Goal: Check status: Check status

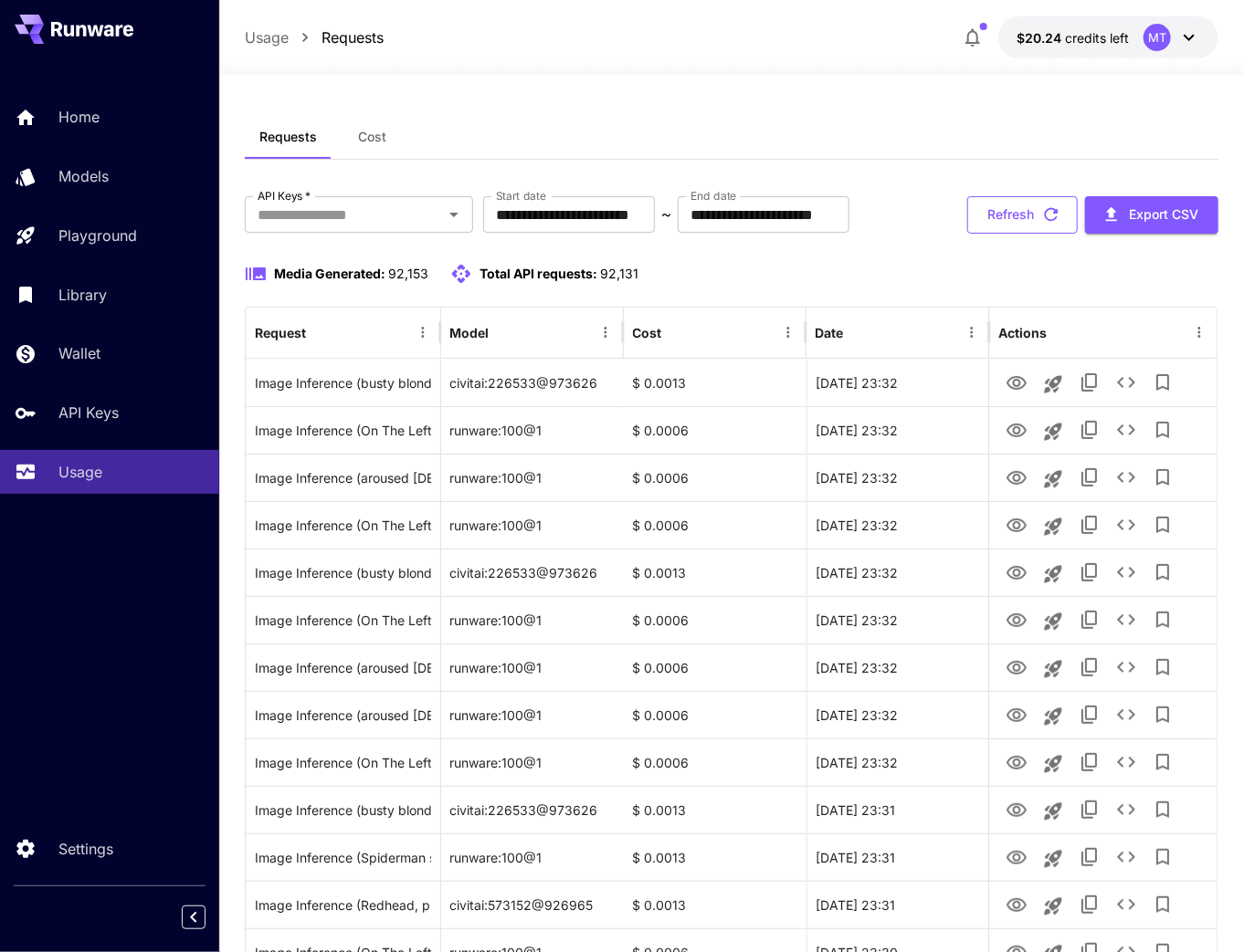
click at [1008, 229] on button "Refresh" at bounding box center [1022, 215] width 111 height 37
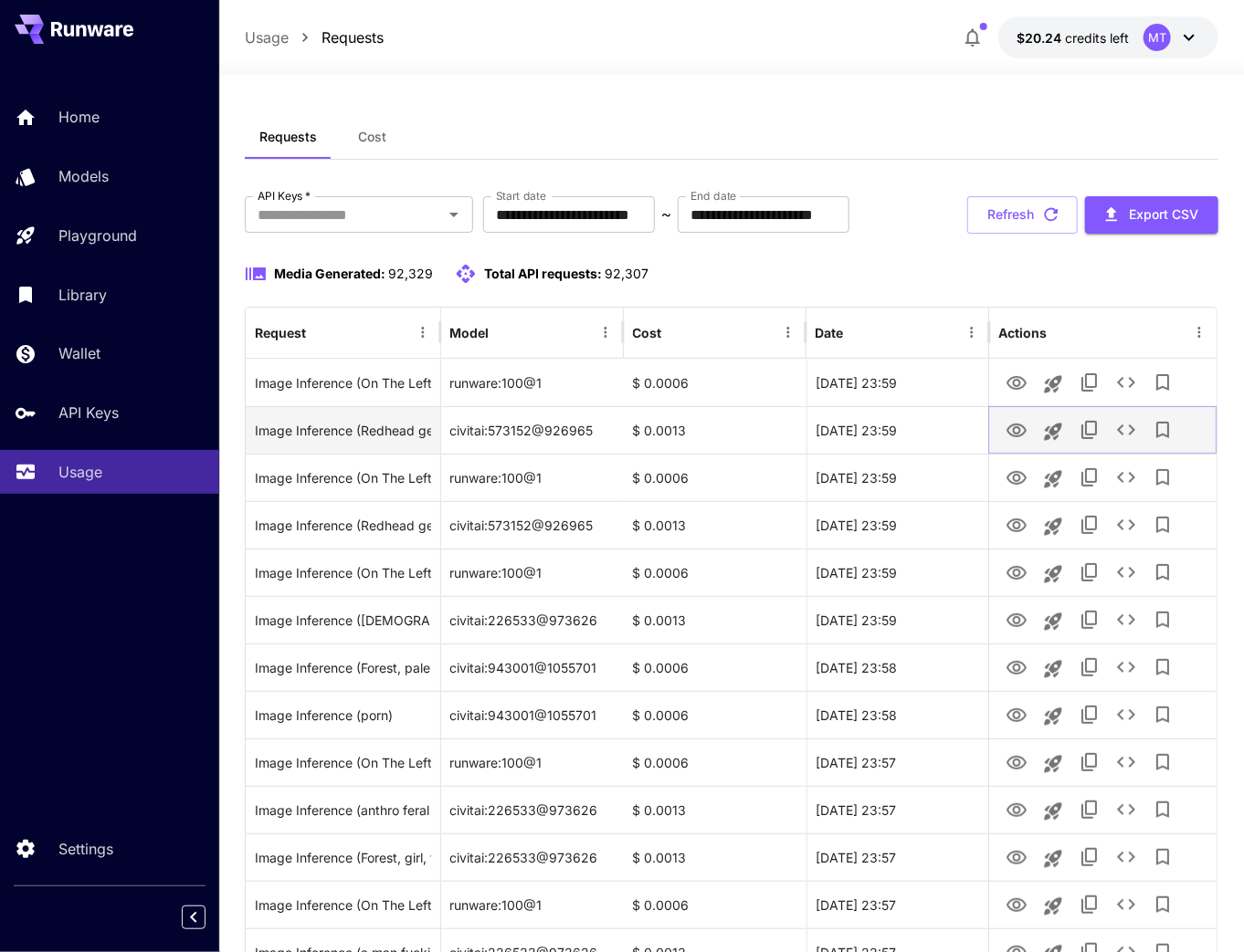
click at [1015, 429] on icon "View" at bounding box center [1016, 431] width 20 height 14
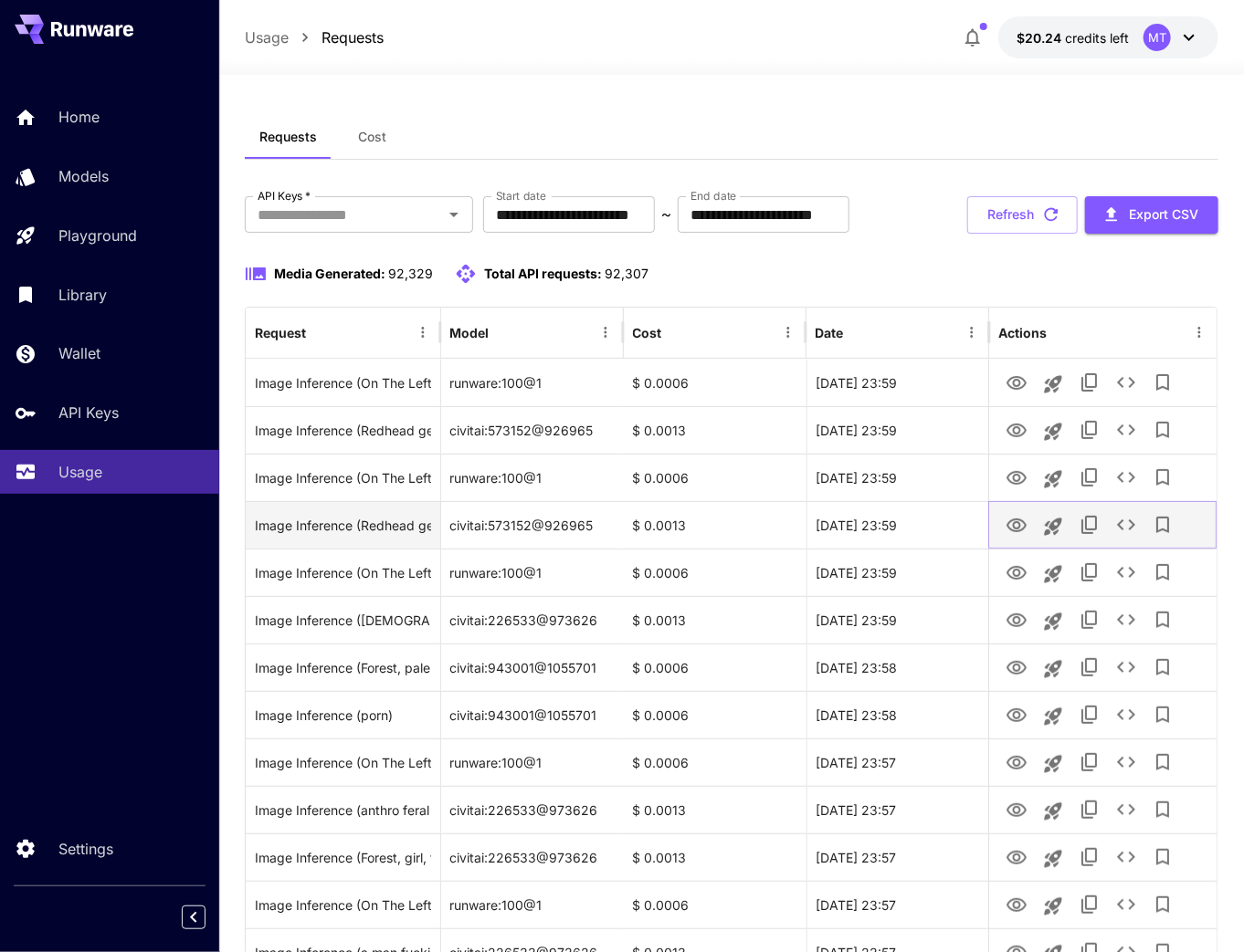
click at [1017, 529] on icon "View" at bounding box center [1016, 525] width 20 height 14
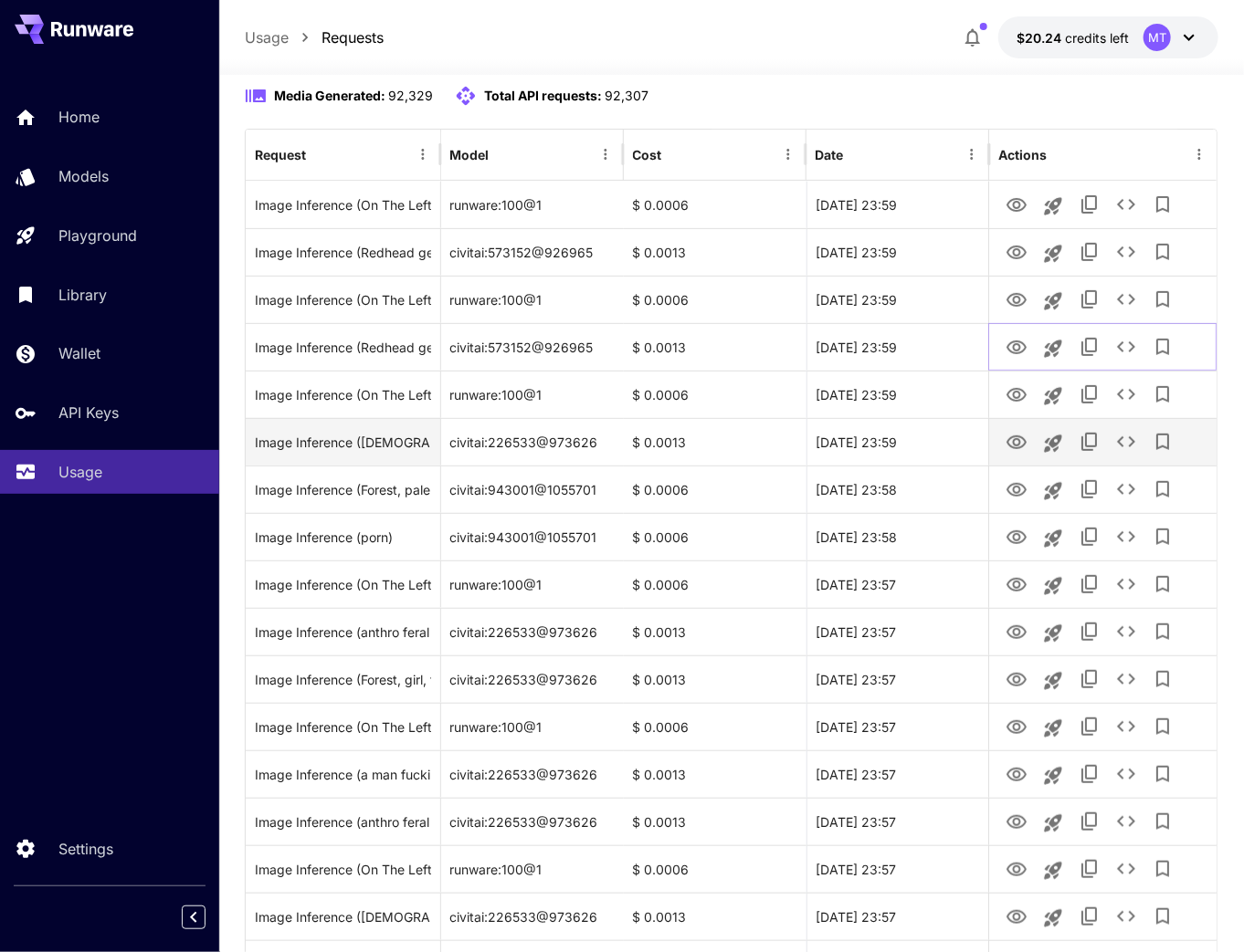
scroll to position [219, 0]
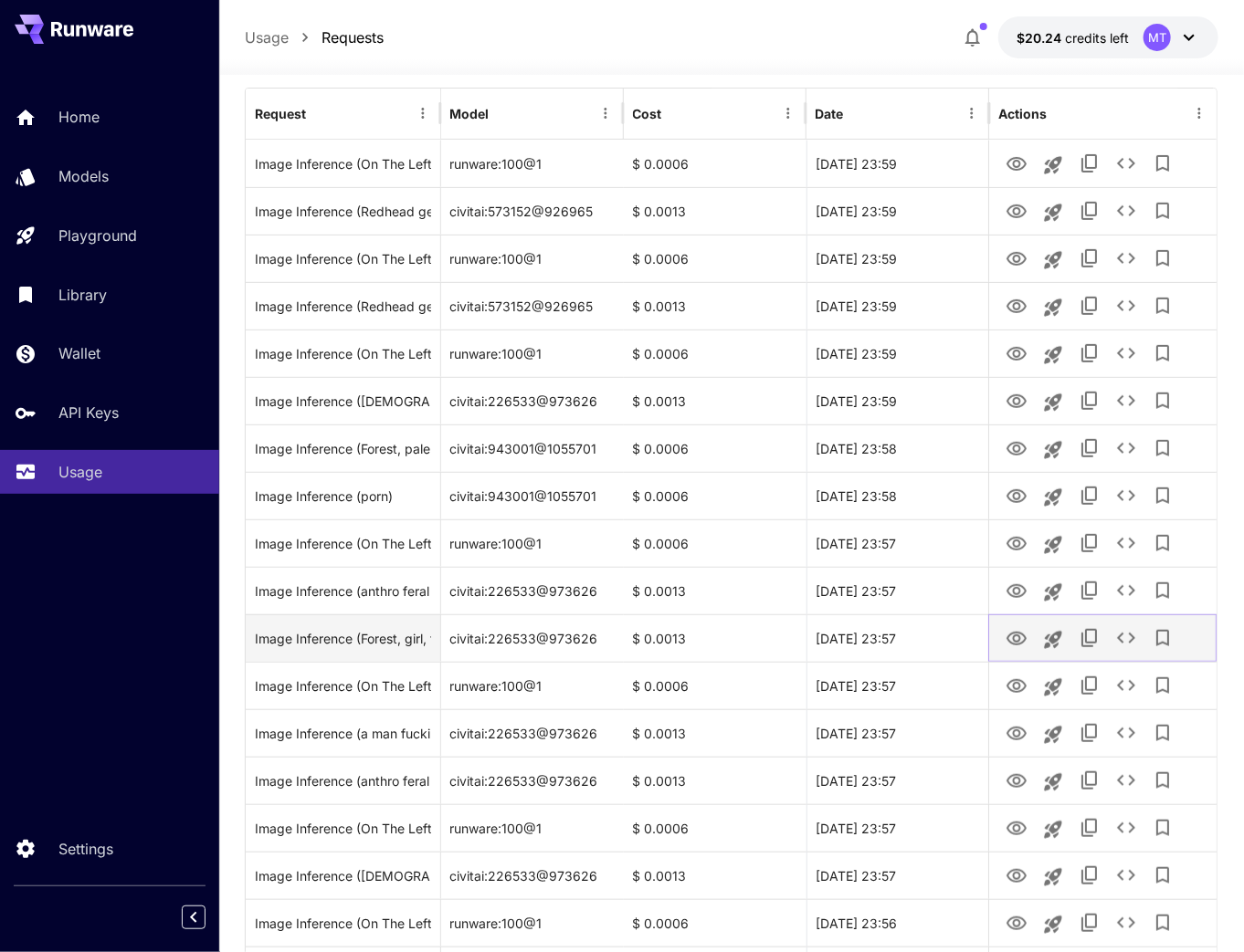
click at [1028, 633] on button "View" at bounding box center [1016, 637] width 37 height 37
click at [1016, 635] on icon "View" at bounding box center [1016, 639] width 22 height 22
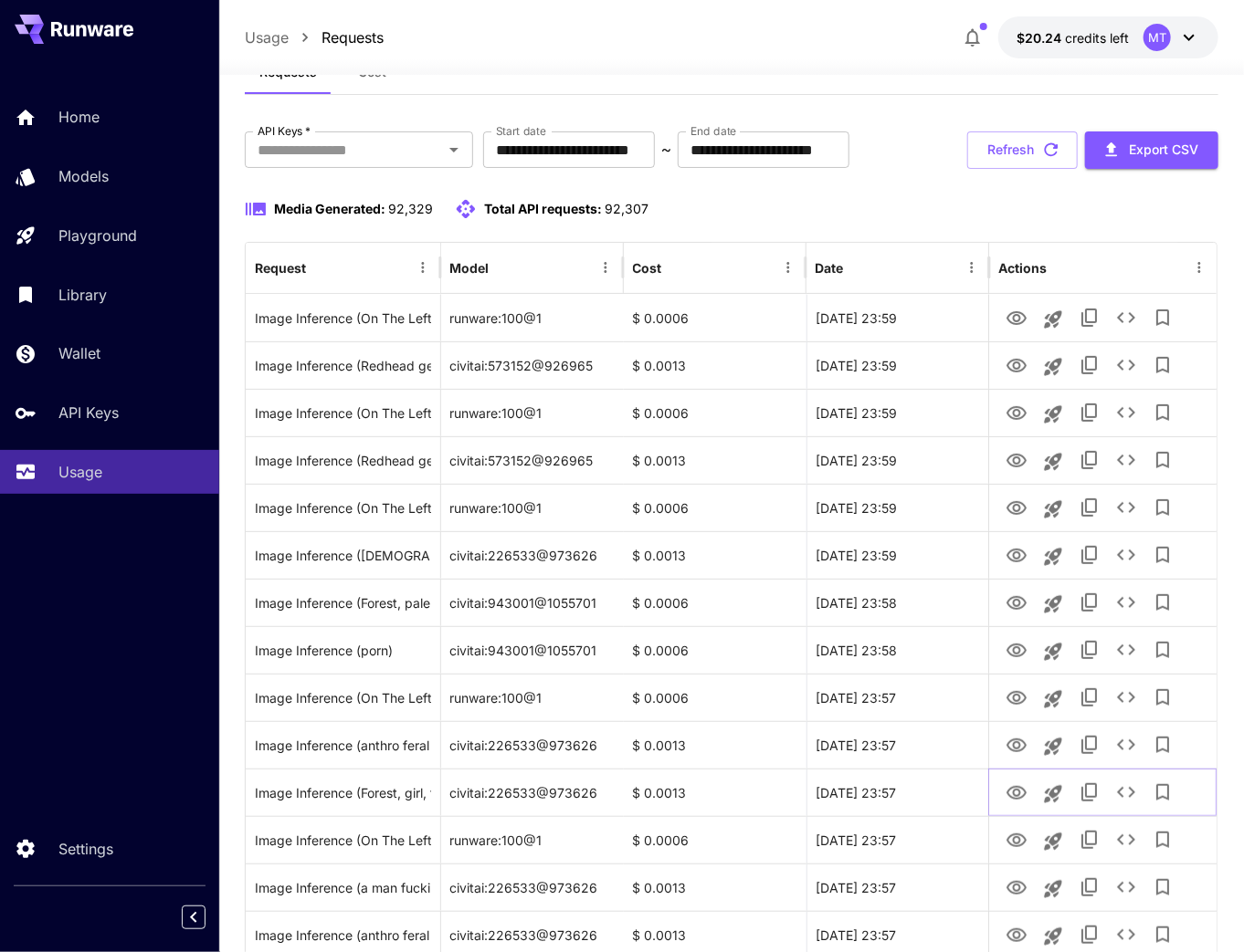
scroll to position [0, 0]
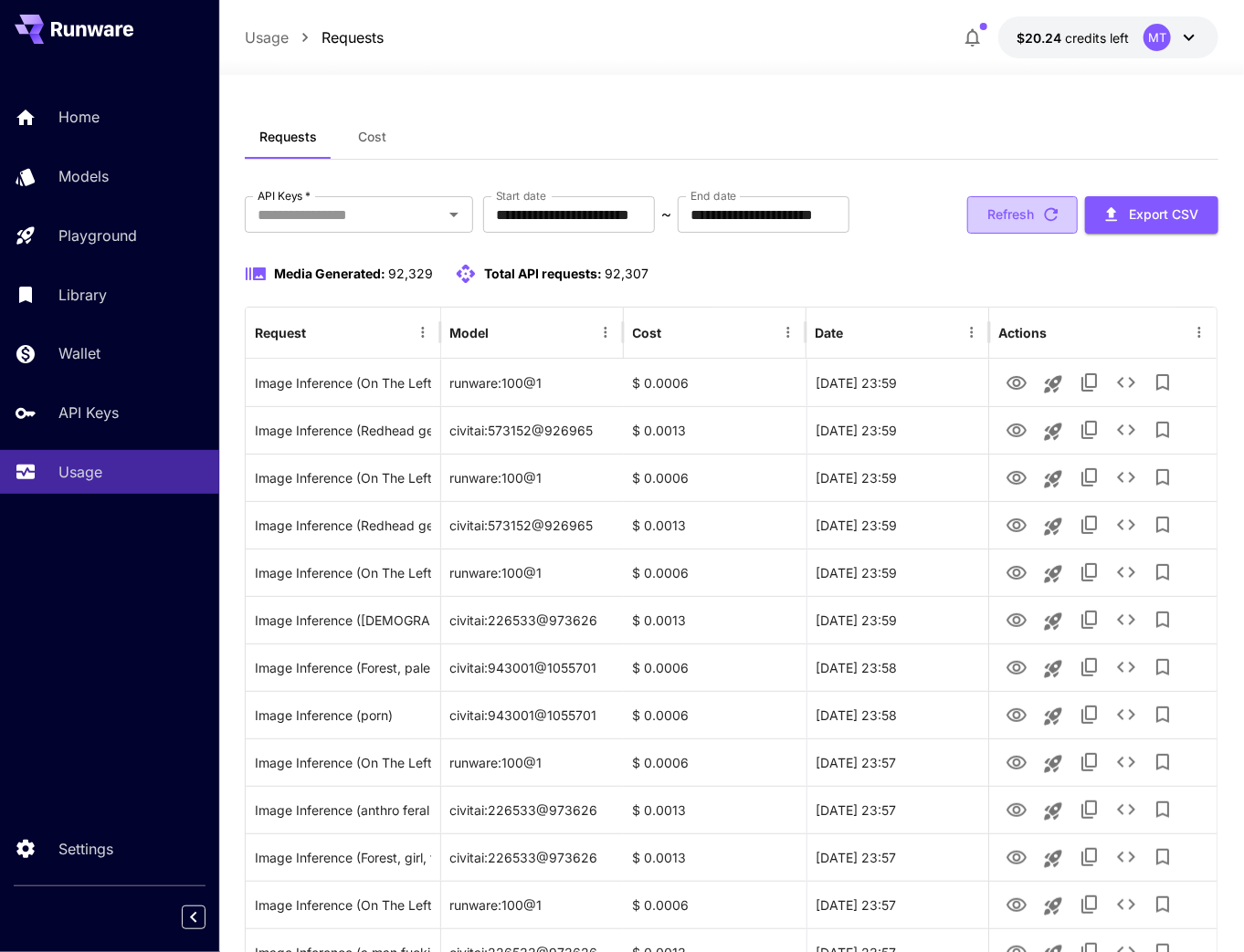
click at [1008, 212] on button "Refresh" at bounding box center [1022, 215] width 111 height 37
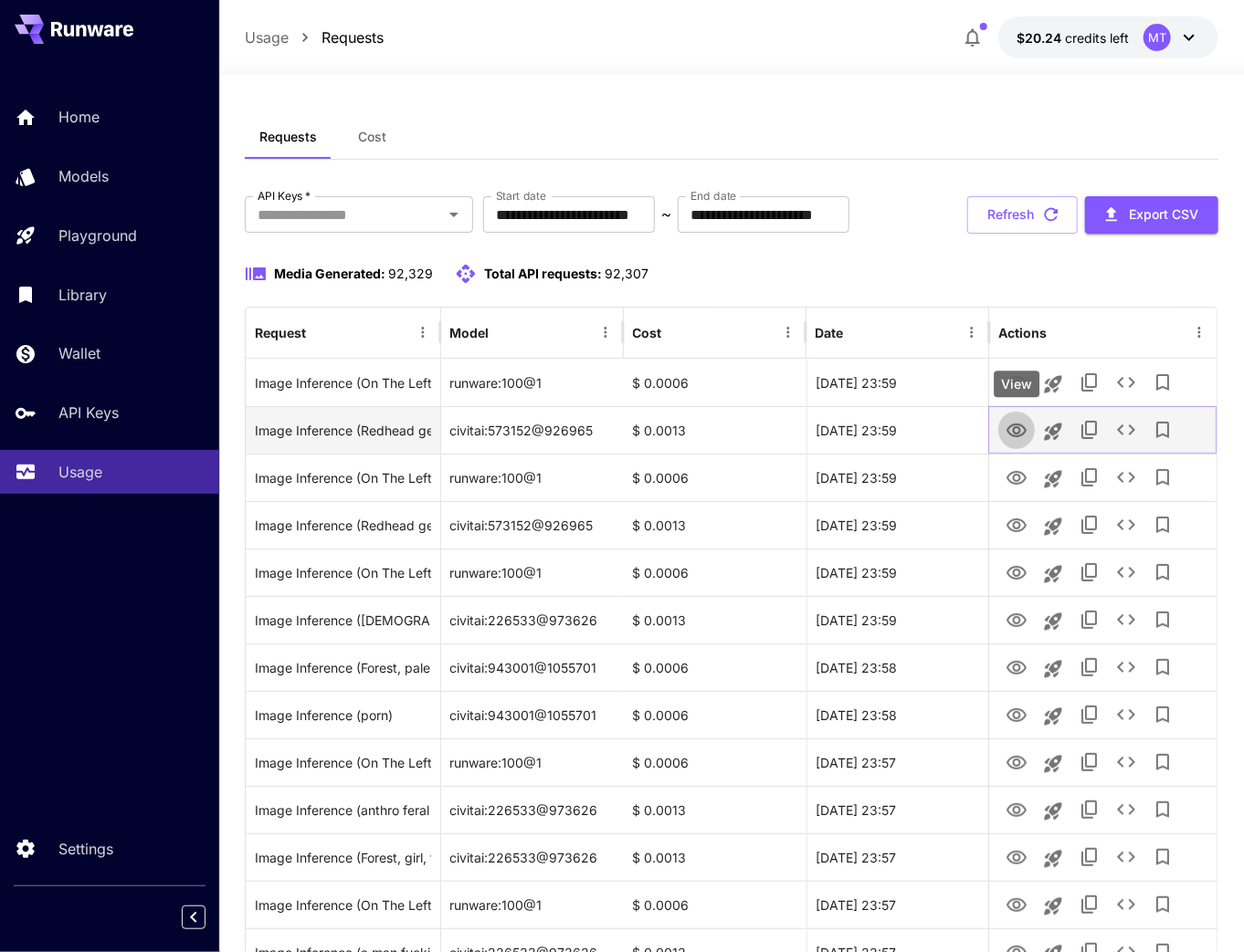
click at [1012, 425] on icon "View" at bounding box center [1016, 431] width 20 height 14
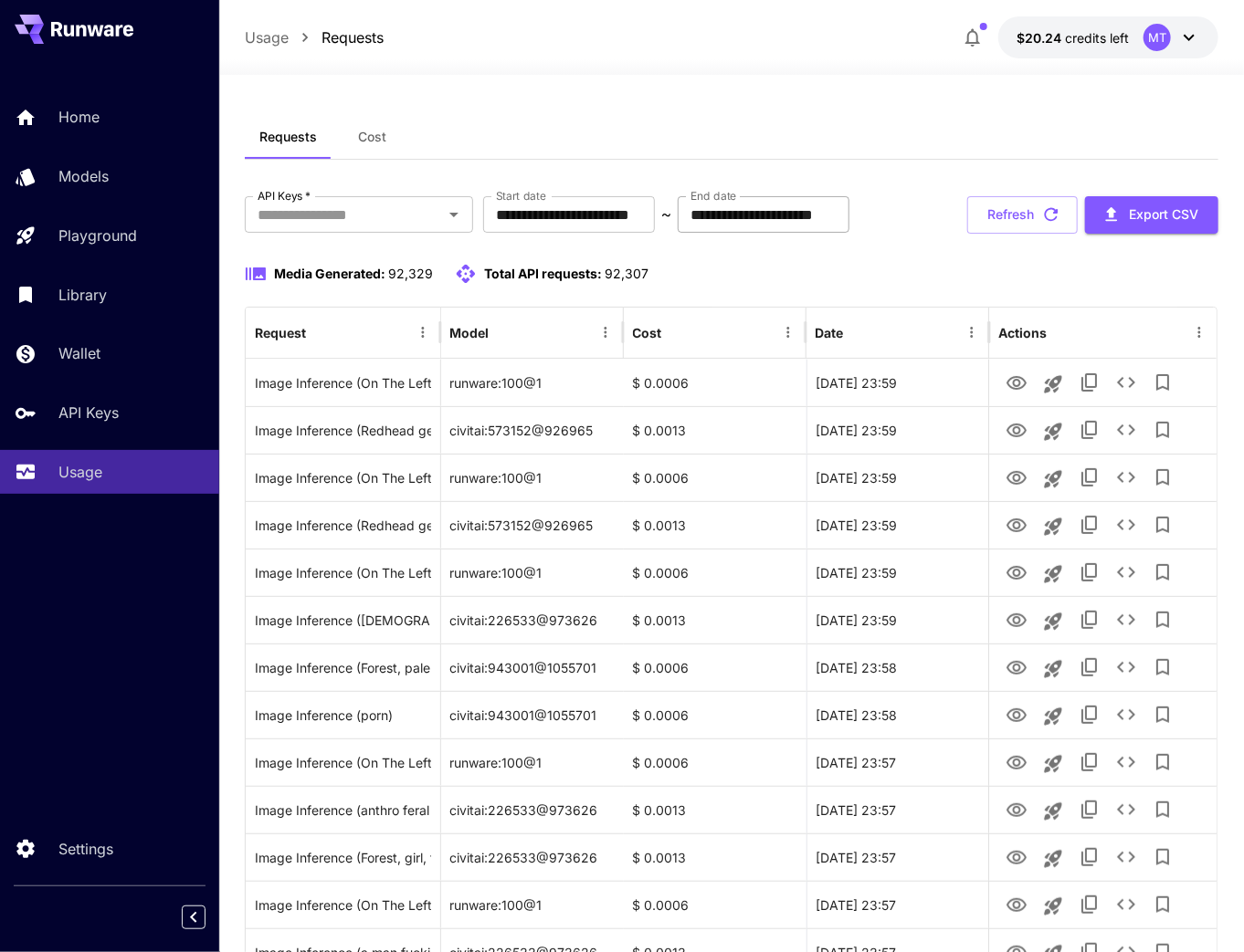
click at [849, 218] on input "**********" at bounding box center [763, 215] width 172 height 37
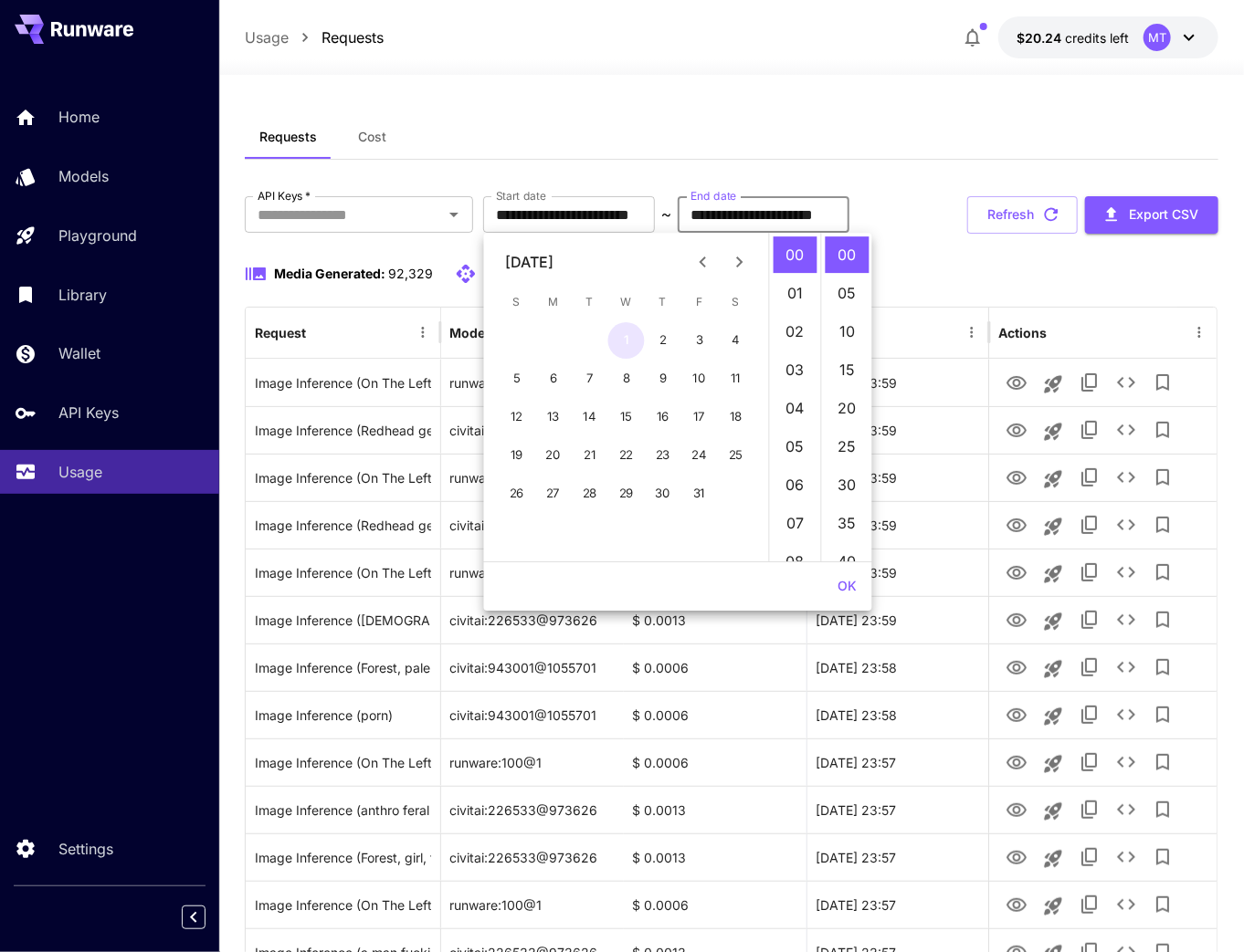
click at [630, 346] on button "1" at bounding box center [626, 341] width 37 height 37
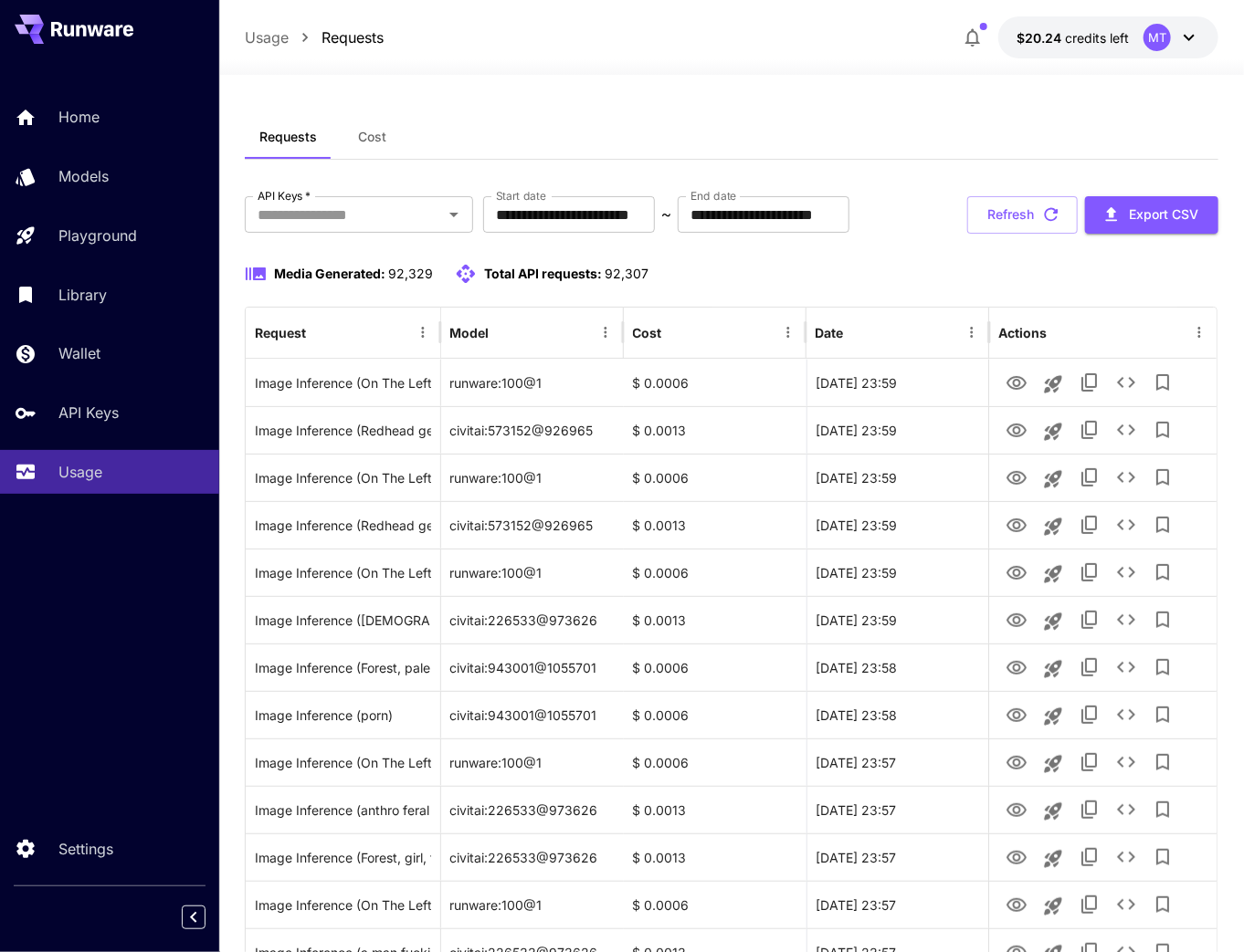
click at [939, 263] on div "Media Generated: 92,329 Total API requests: 92,307" at bounding box center [731, 274] width 973 height 22
click at [1001, 213] on button "Refresh" at bounding box center [1022, 215] width 111 height 37
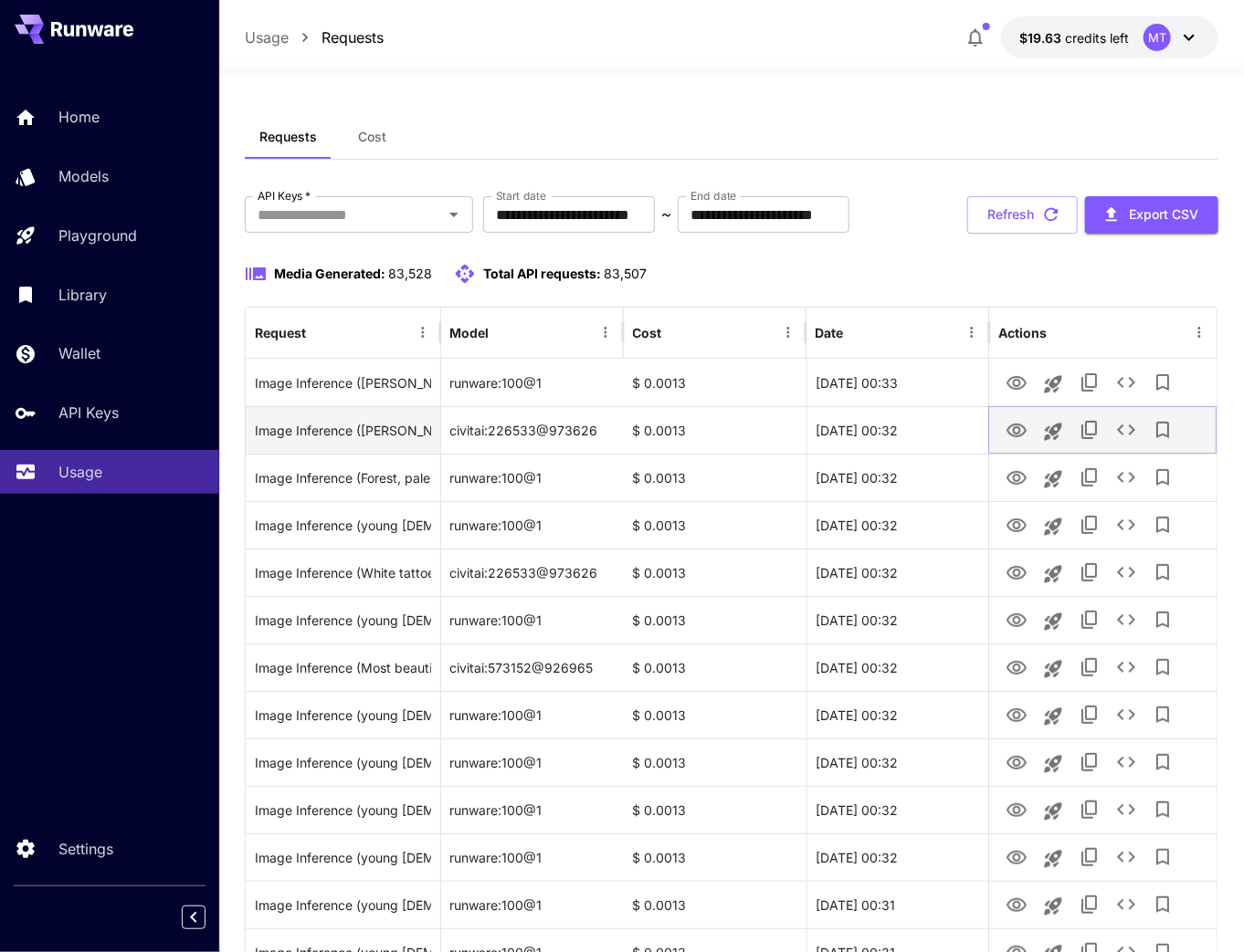
click at [1019, 431] on icon "View" at bounding box center [1016, 431] width 20 height 14
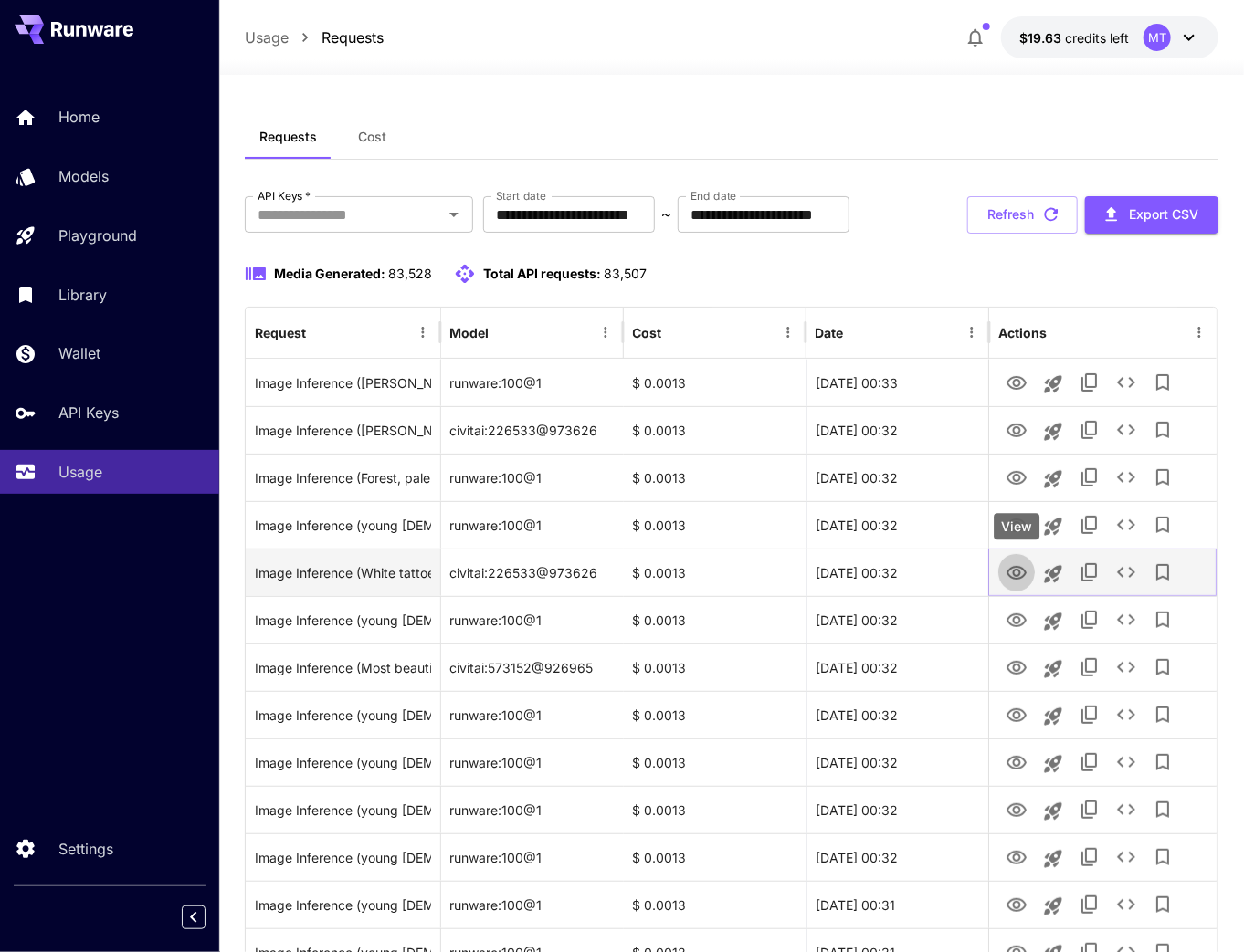
click at [1009, 576] on icon "View" at bounding box center [1016, 573] width 20 height 14
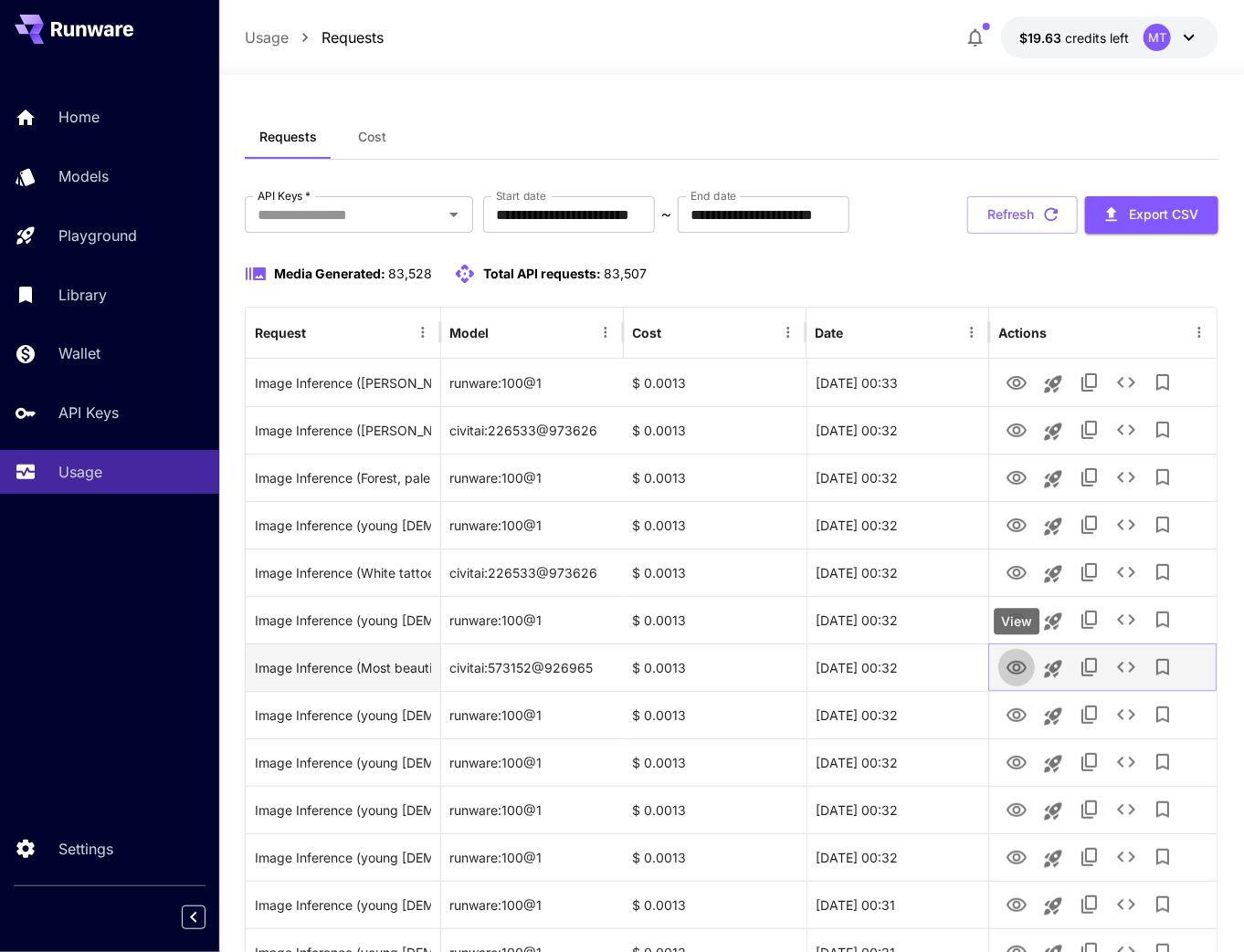
click at [1014, 672] on icon "View" at bounding box center [1016, 668] width 22 height 22
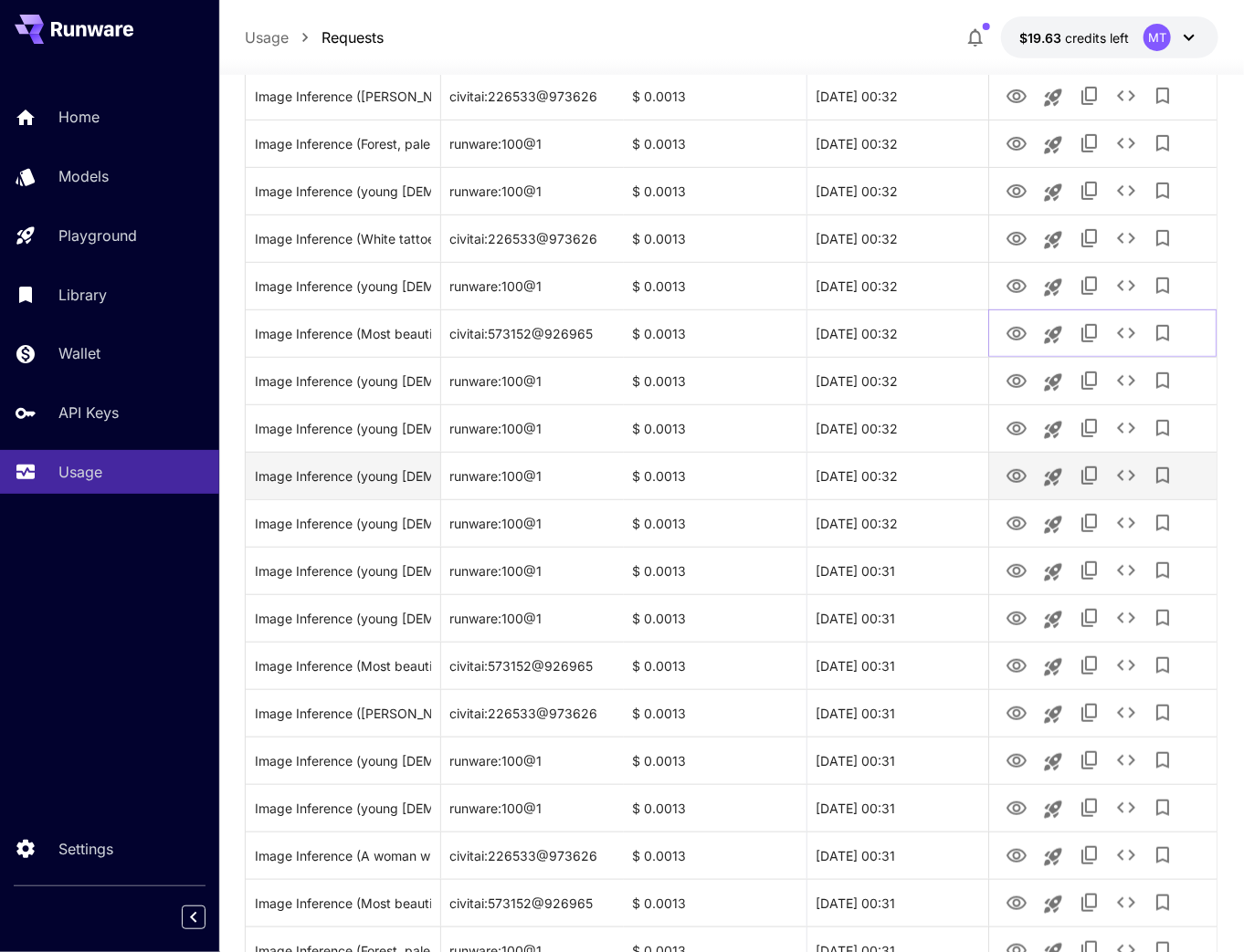
scroll to position [366, 0]
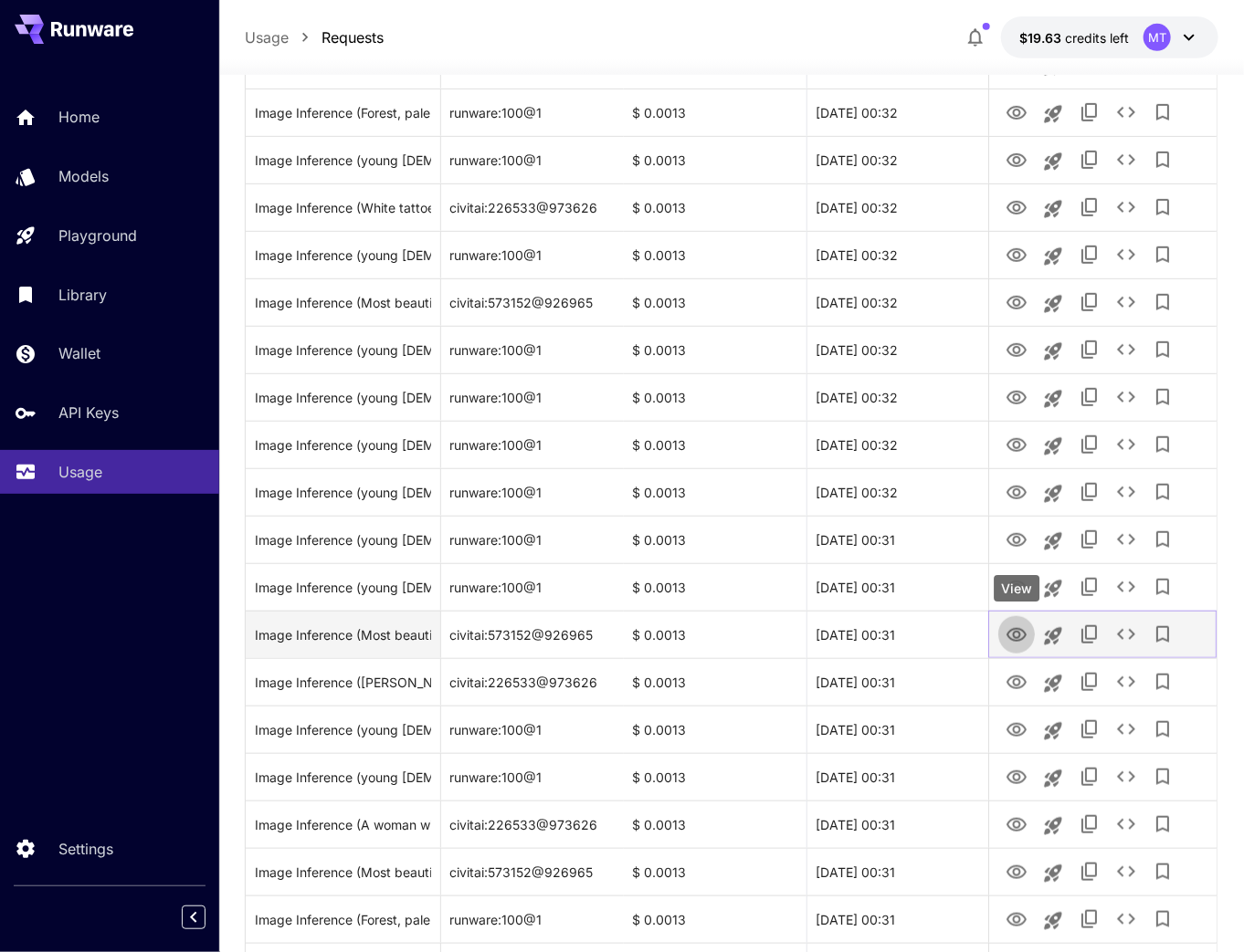
click at [1016, 640] on icon "View" at bounding box center [1016, 635] width 20 height 14
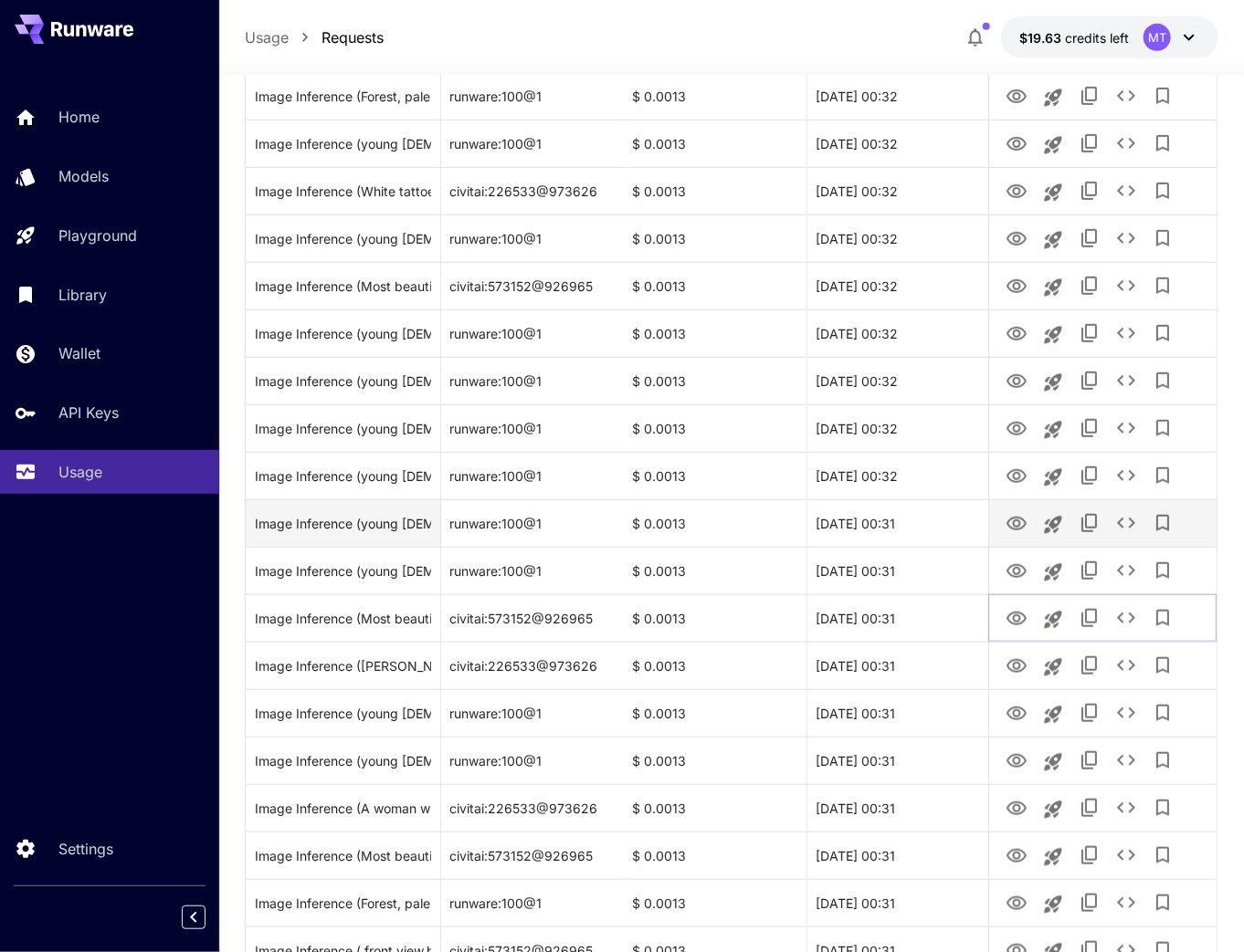
scroll to position [439, 0]
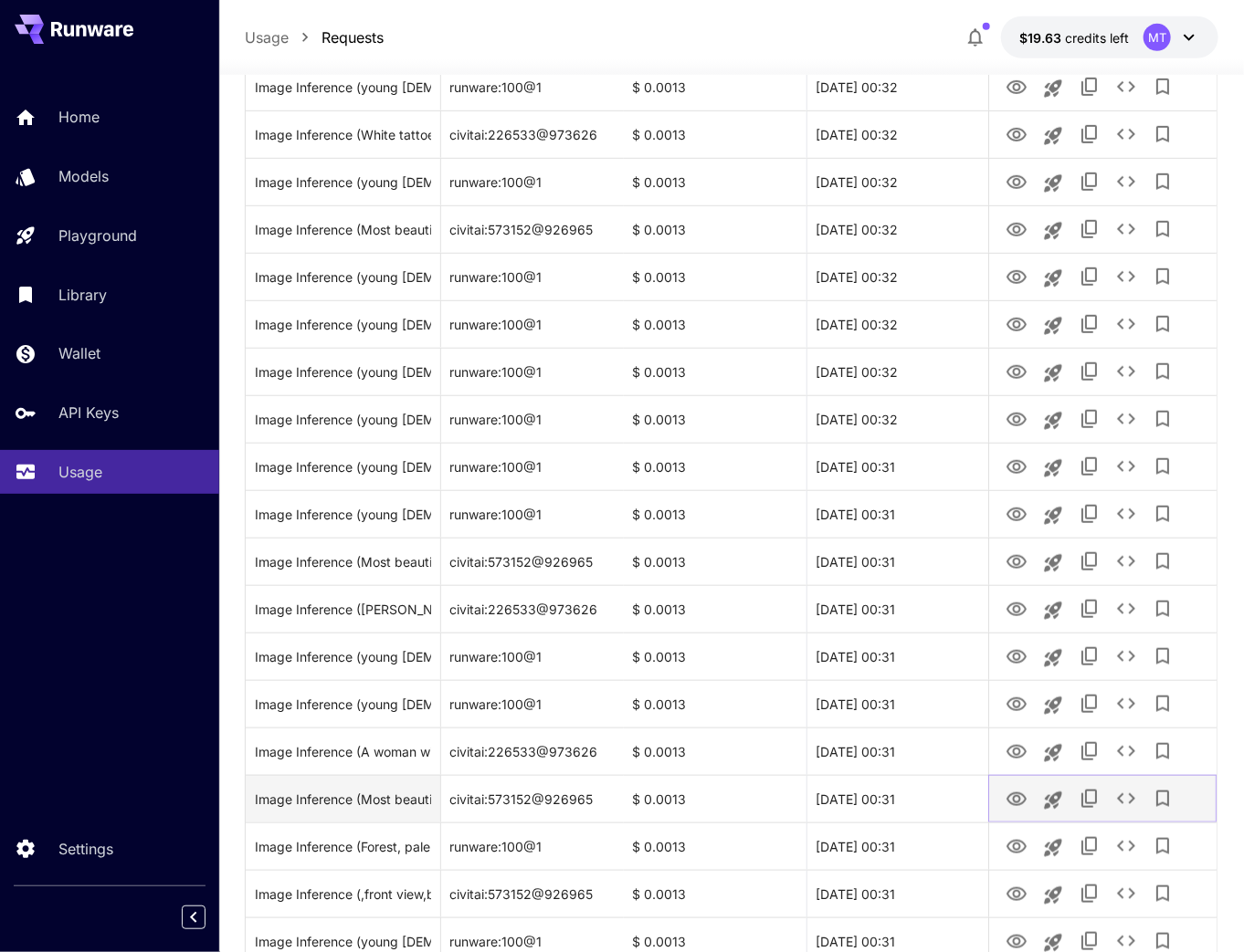
click at [1018, 790] on icon "View" at bounding box center [1016, 800] width 22 height 22
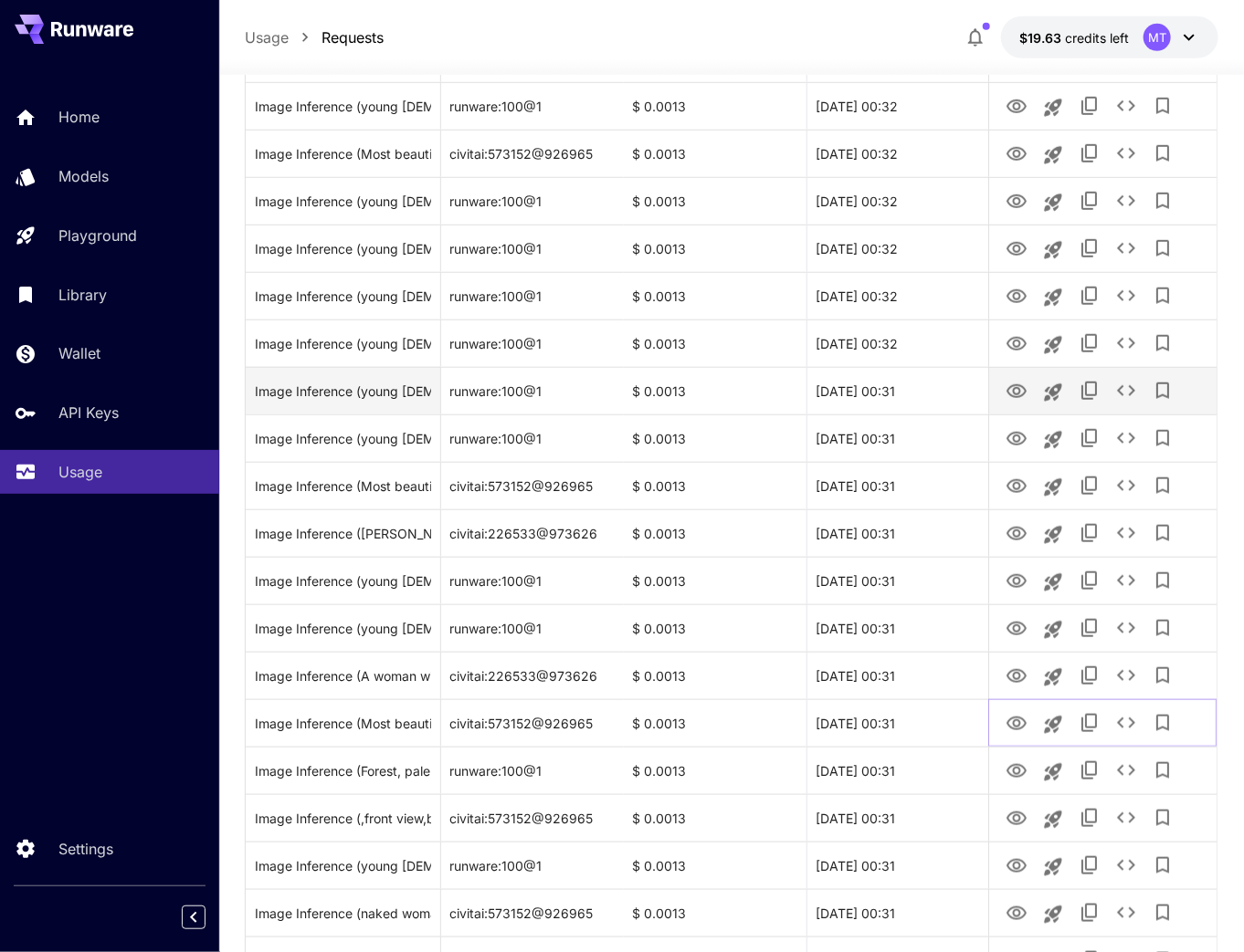
scroll to position [730, 0]
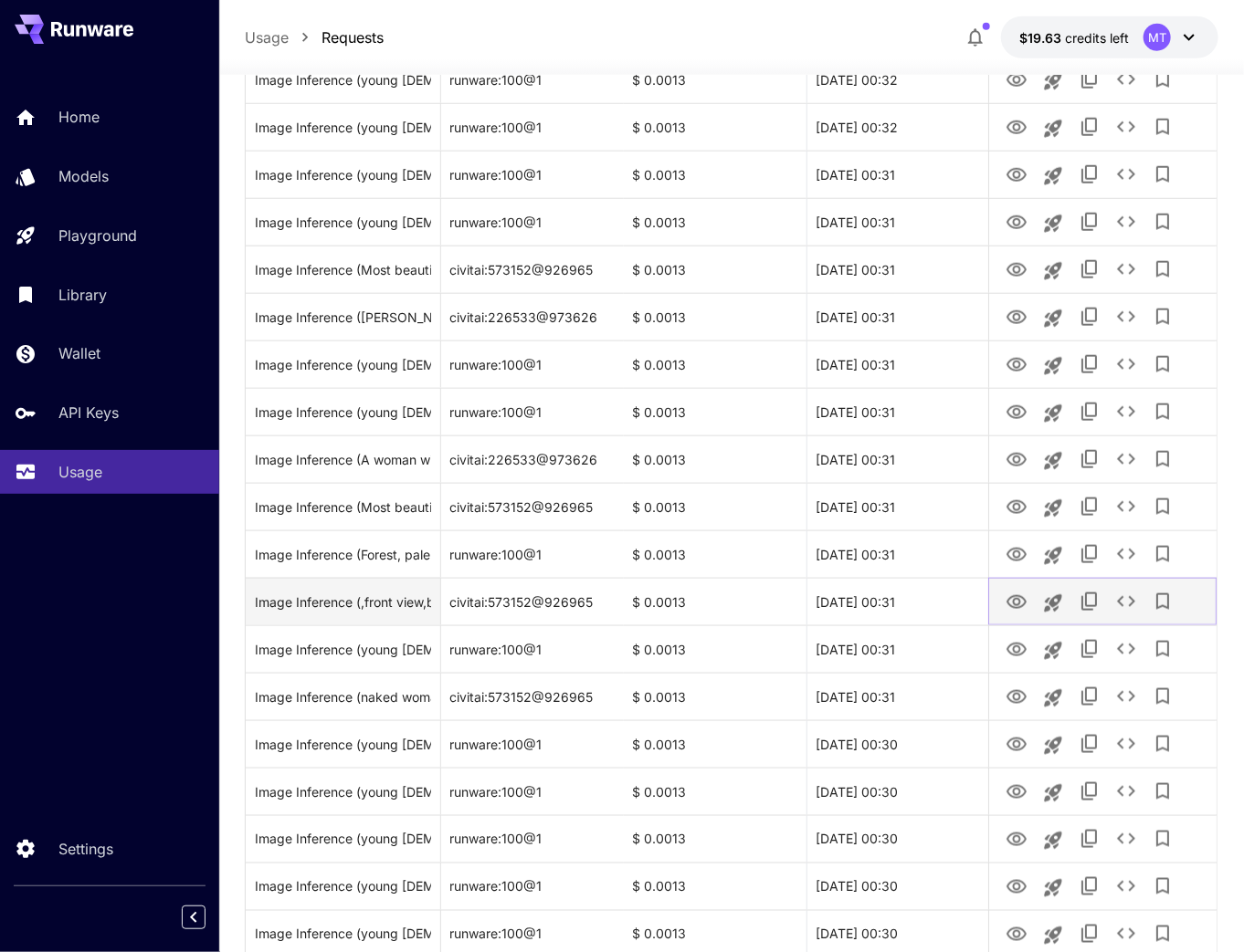
click at [1011, 599] on icon "View" at bounding box center [1016, 602] width 22 height 22
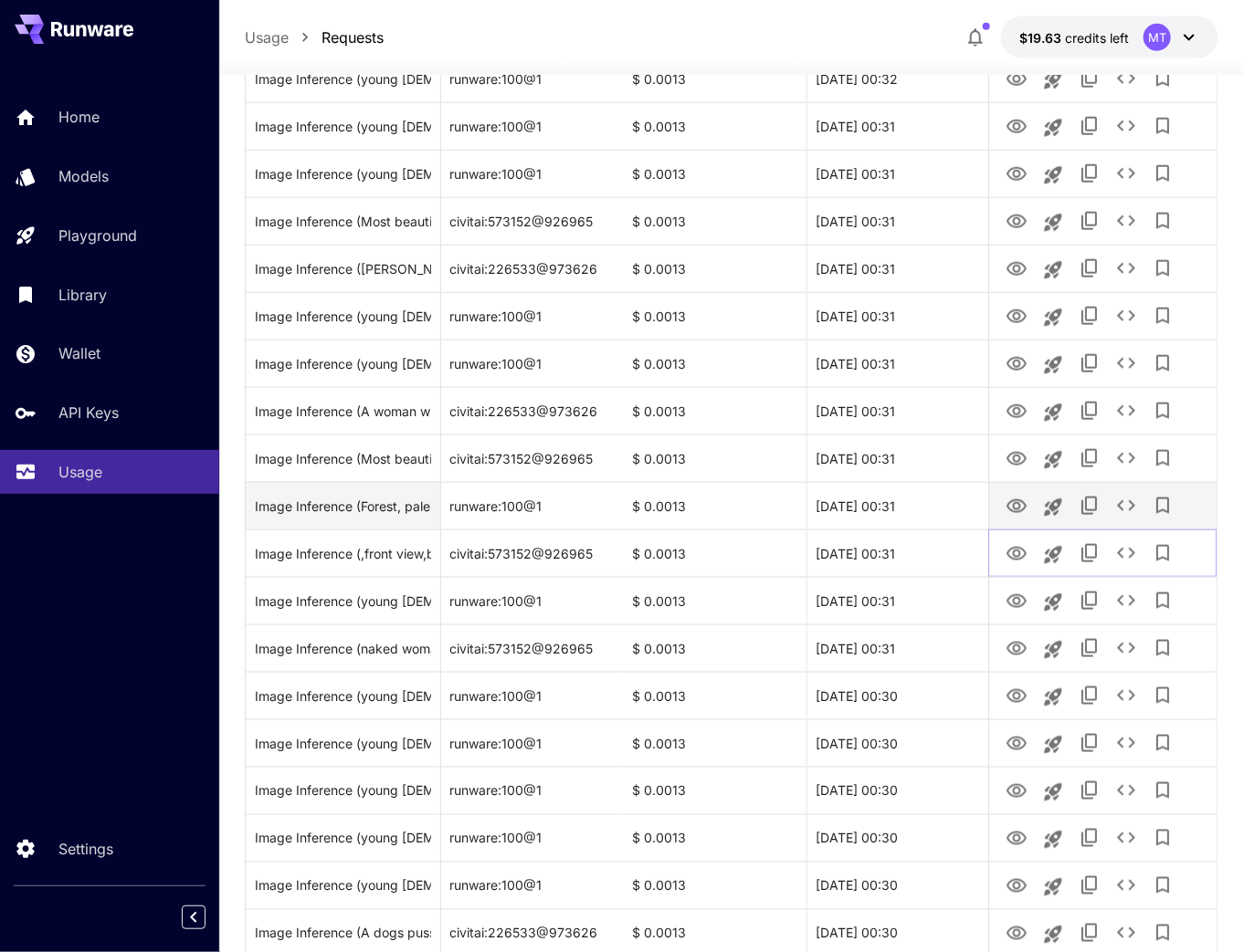
scroll to position [803, 0]
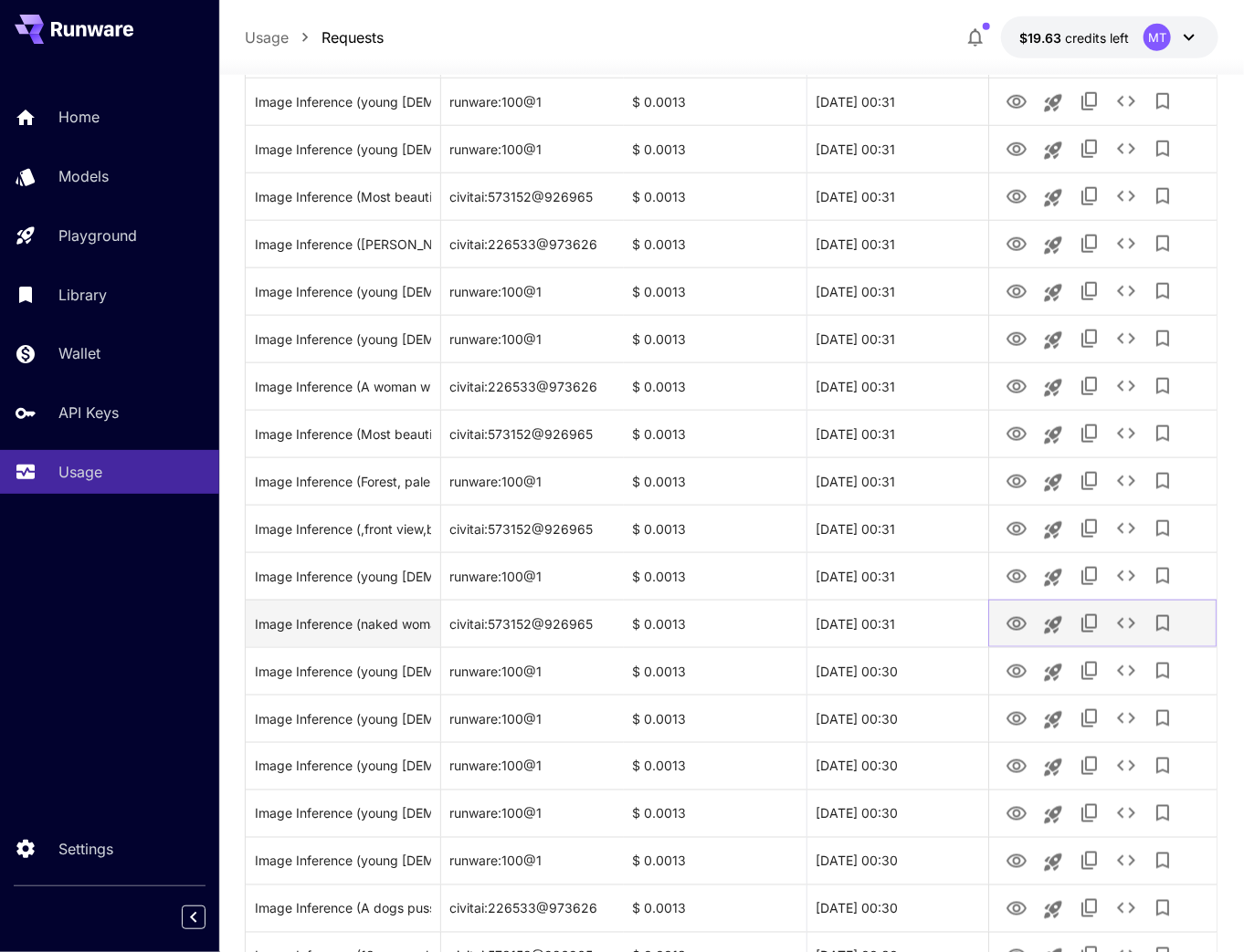
click at [1014, 621] on icon "View" at bounding box center [1016, 624] width 20 height 14
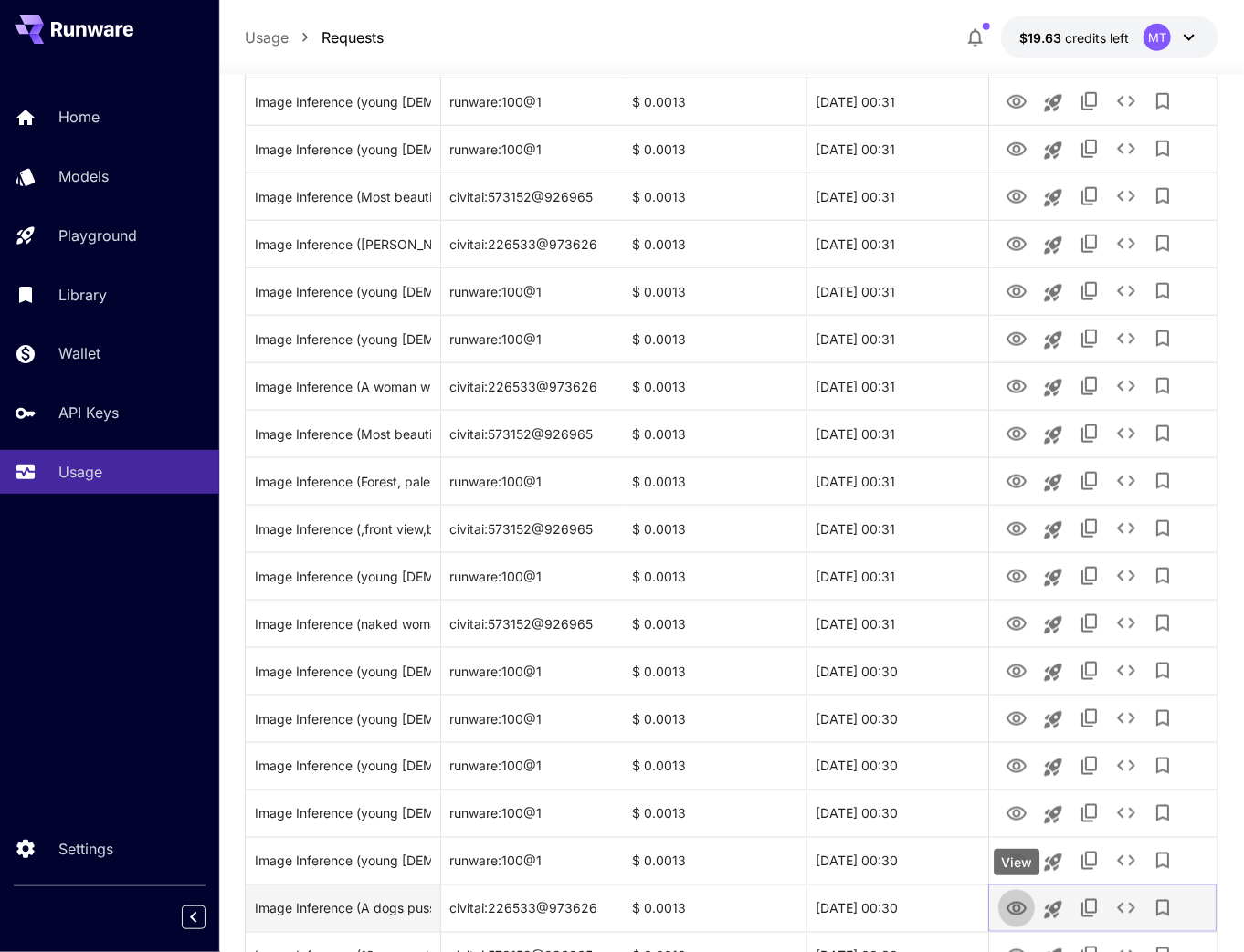
click at [1024, 905] on icon "View" at bounding box center [1016, 909] width 20 height 14
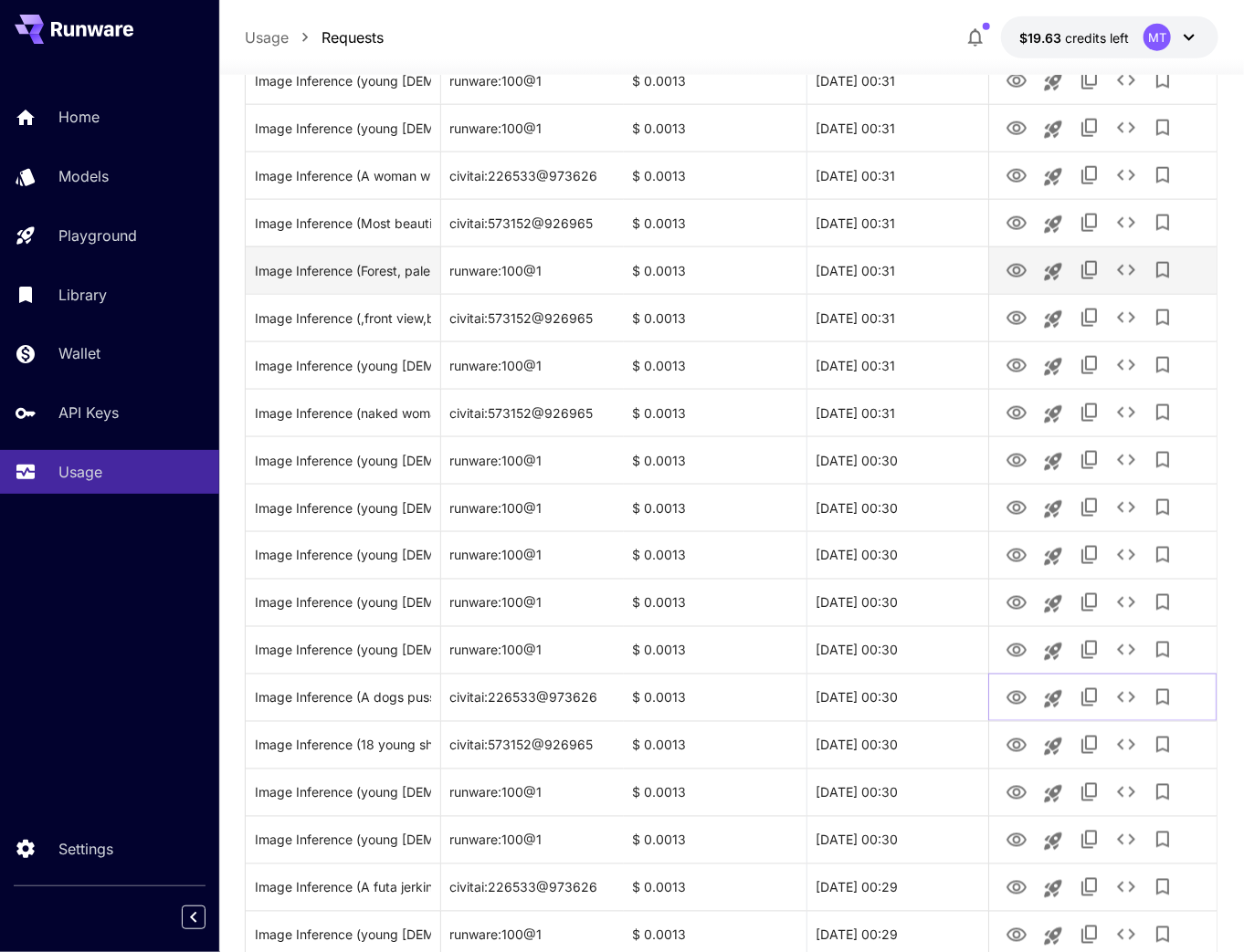
scroll to position [1023, 0]
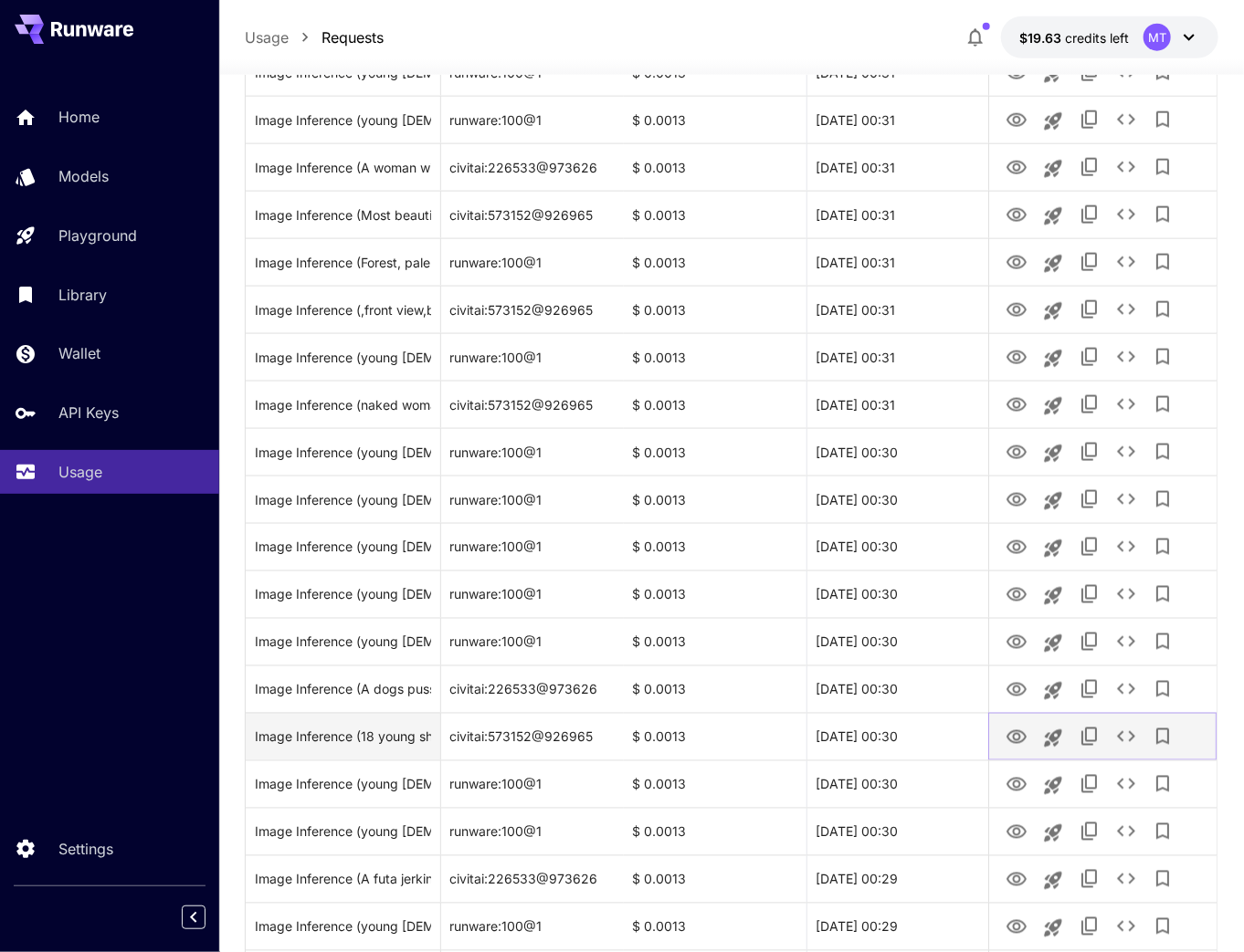
click at [1011, 740] on icon "View" at bounding box center [1016, 737] width 20 height 14
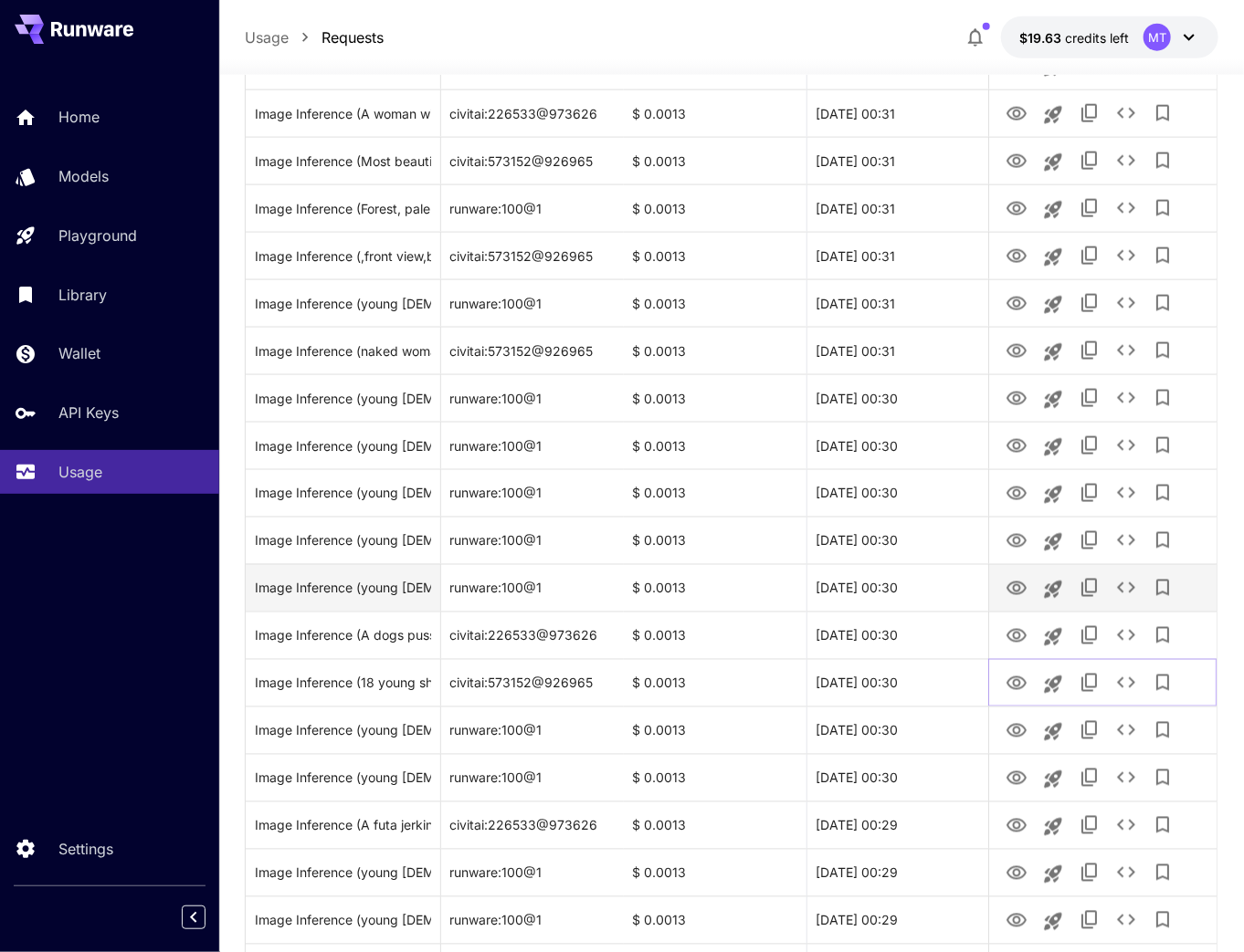
scroll to position [1169, 0]
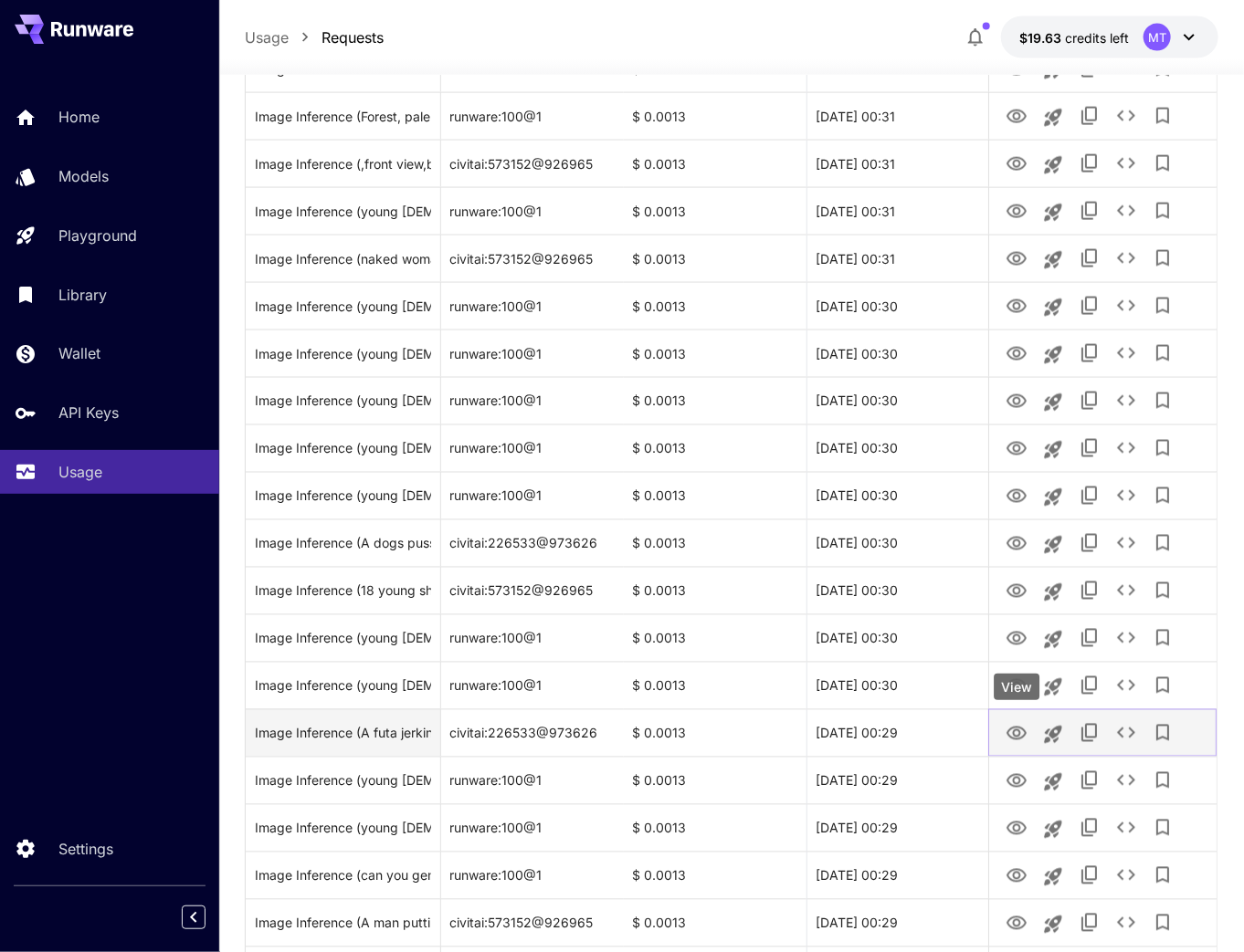
click at [1012, 730] on icon "View" at bounding box center [1016, 734] width 22 height 22
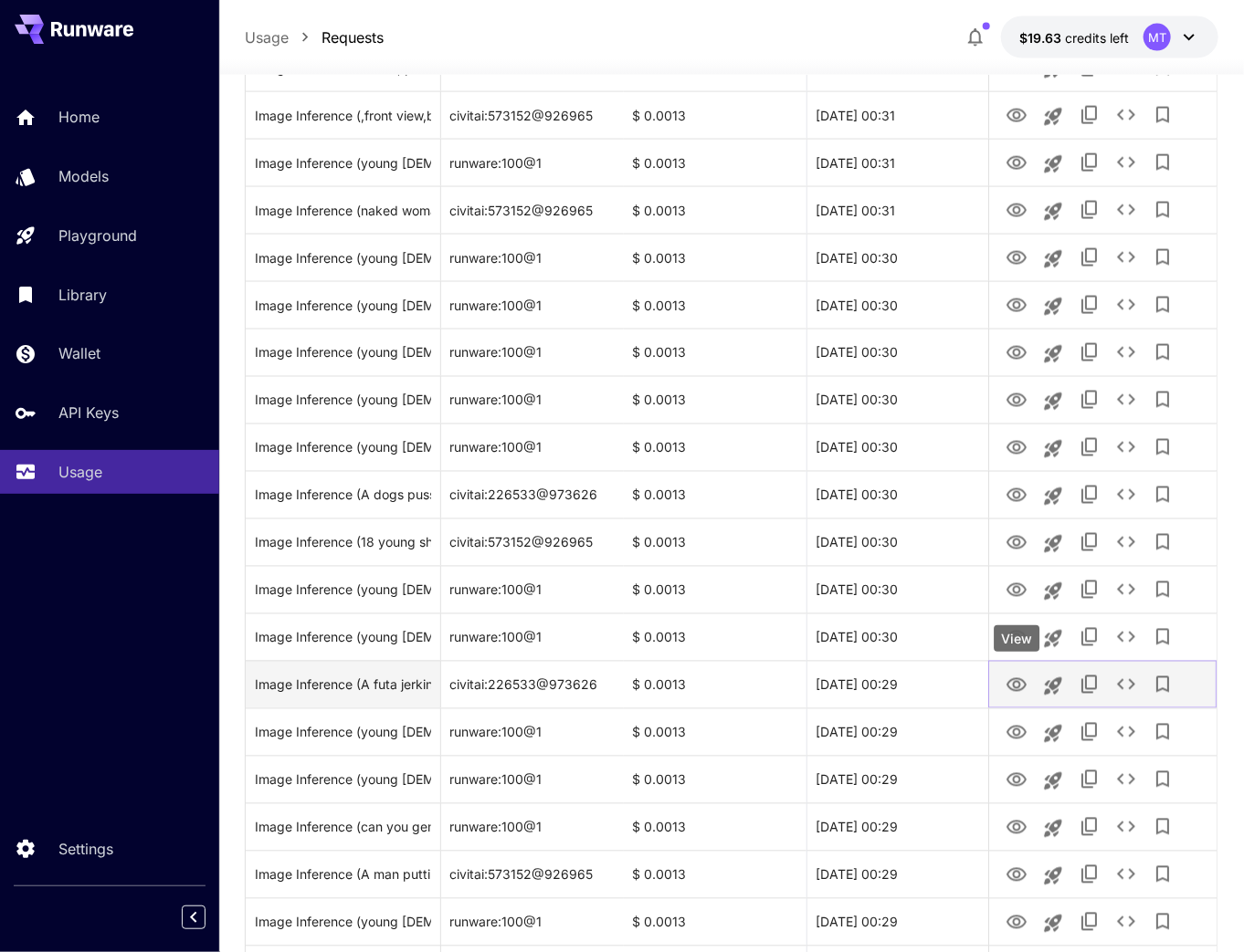
scroll to position [1315, 0]
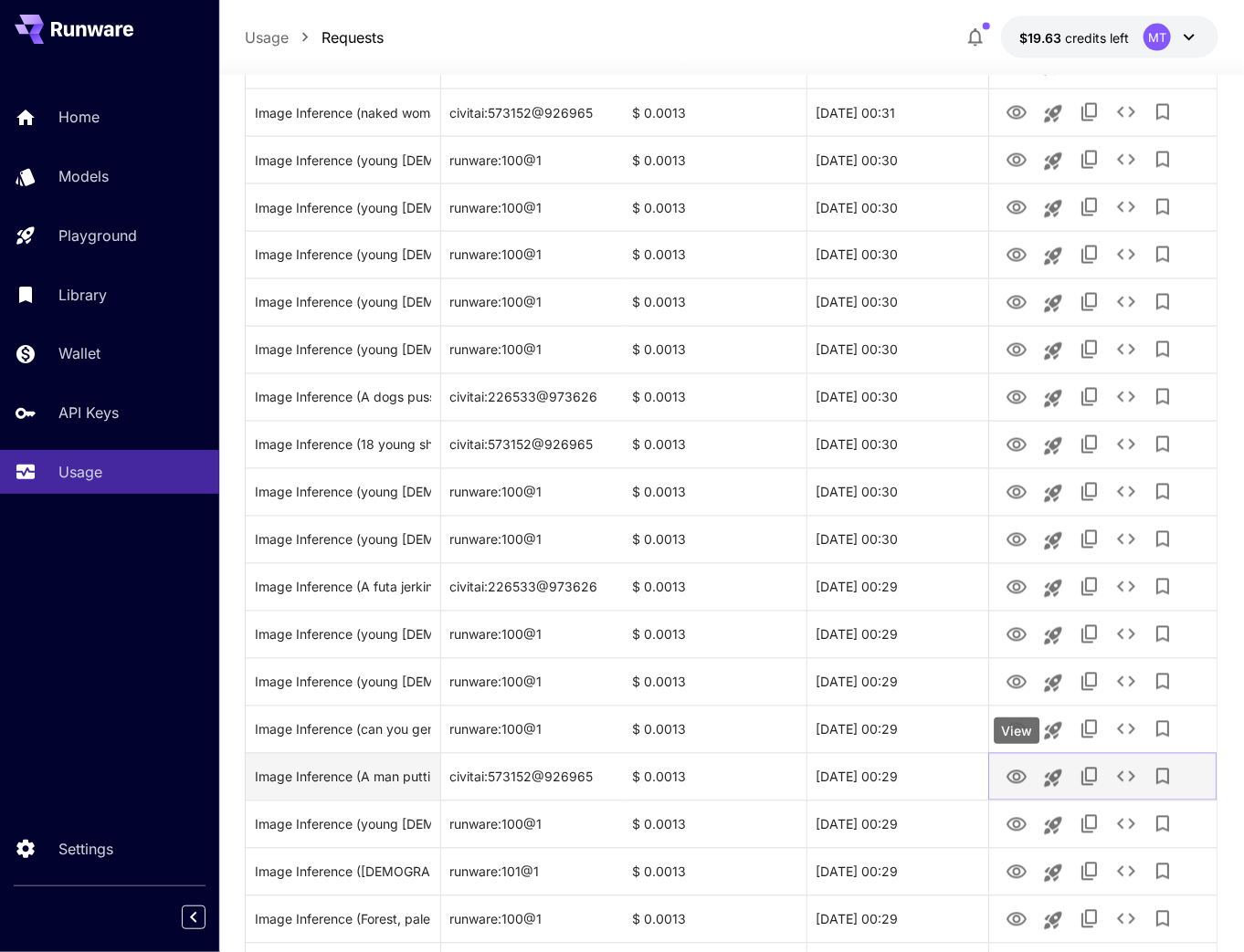
click at [1023, 767] on icon "View" at bounding box center [1016, 778] width 22 height 22
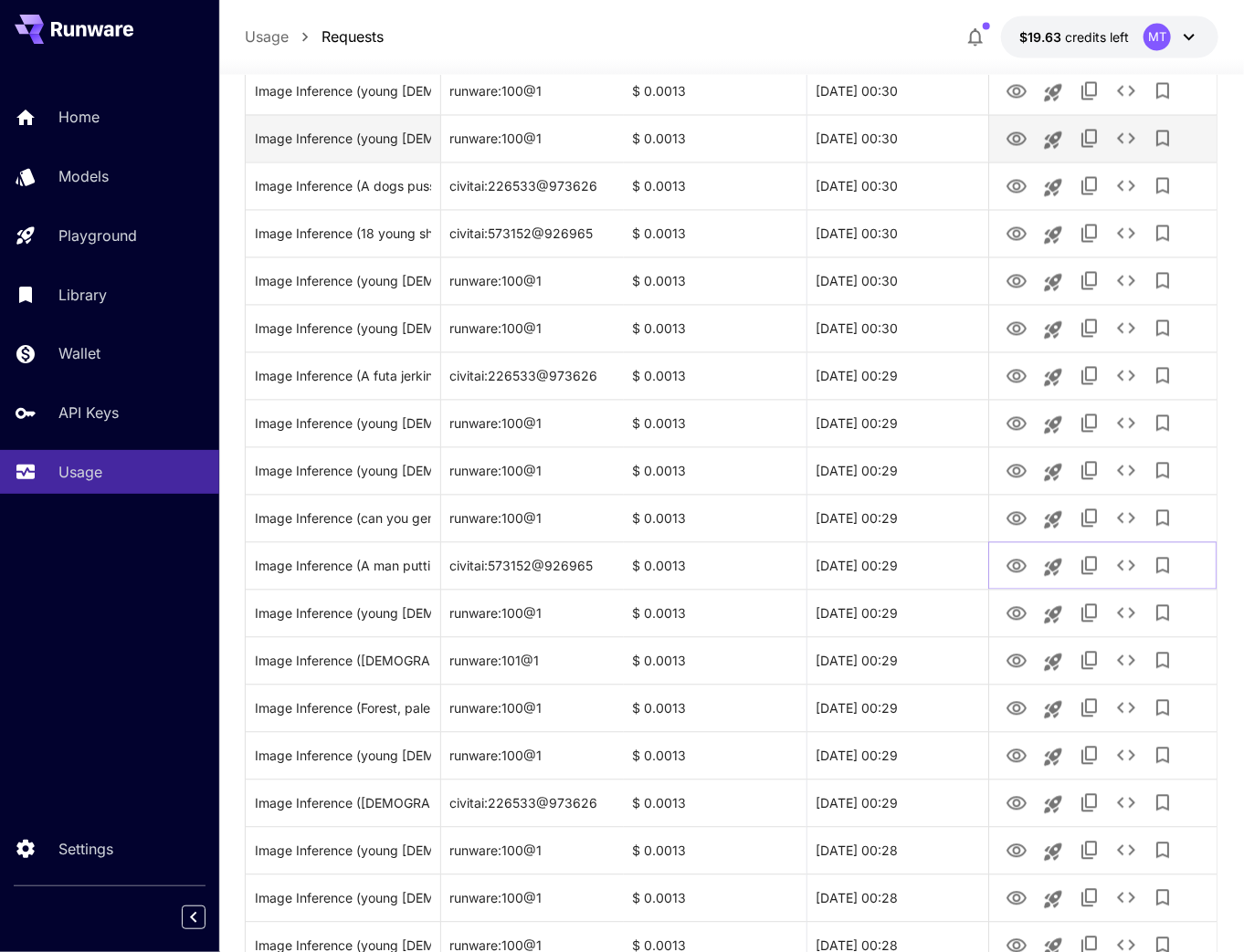
scroll to position [1534, 0]
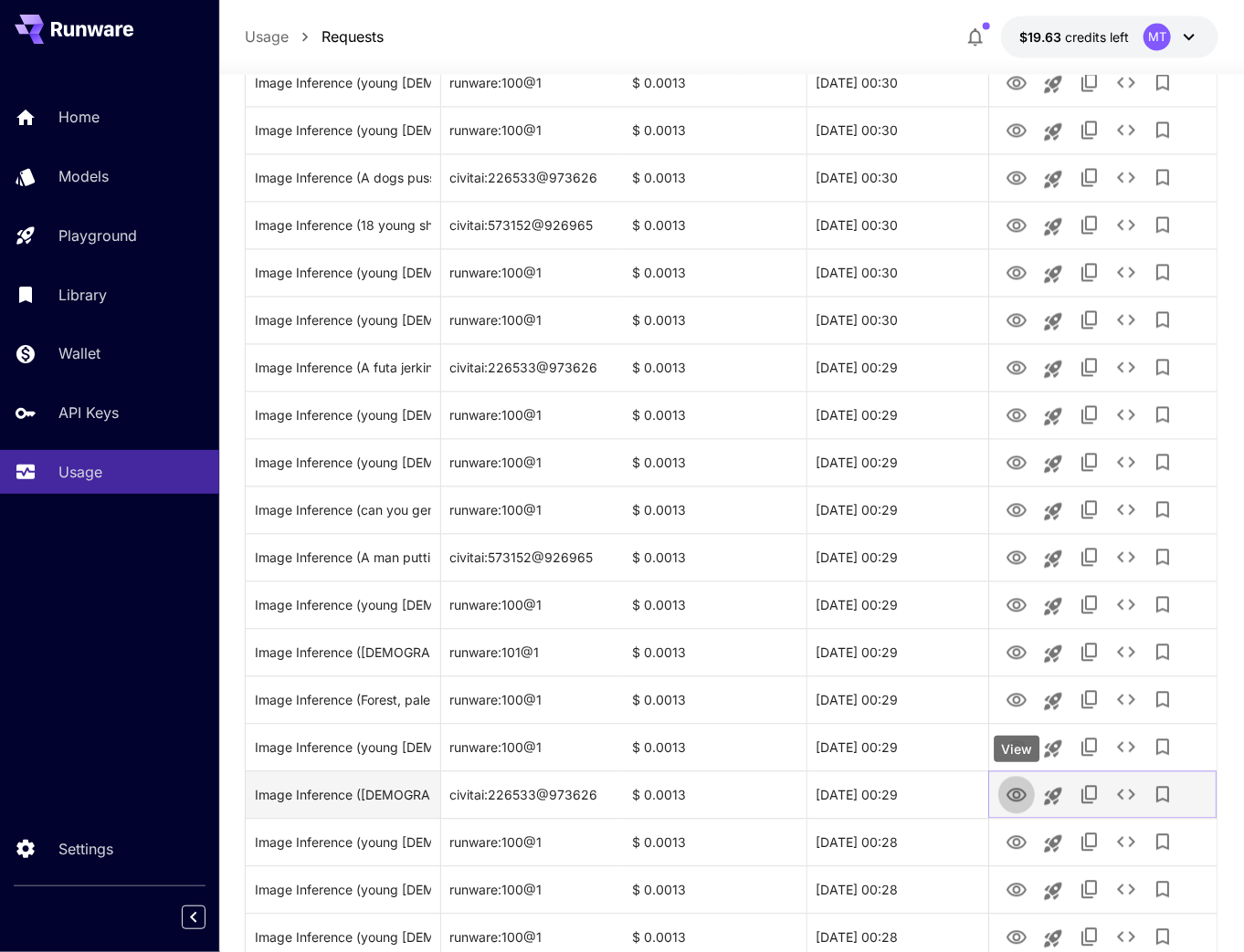
click at [1008, 789] on icon "View" at bounding box center [1016, 796] width 22 height 22
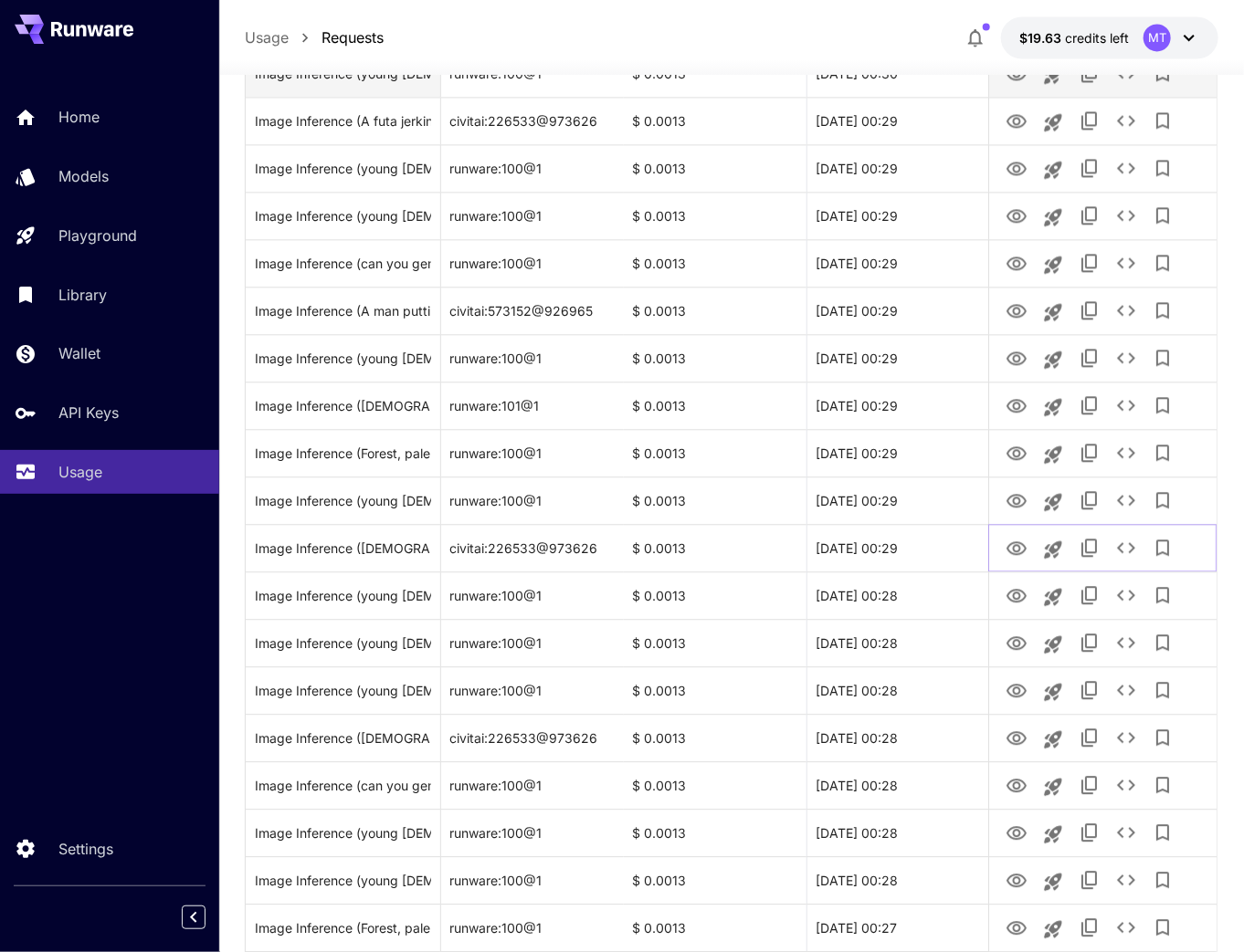
scroll to position [1826, 0]
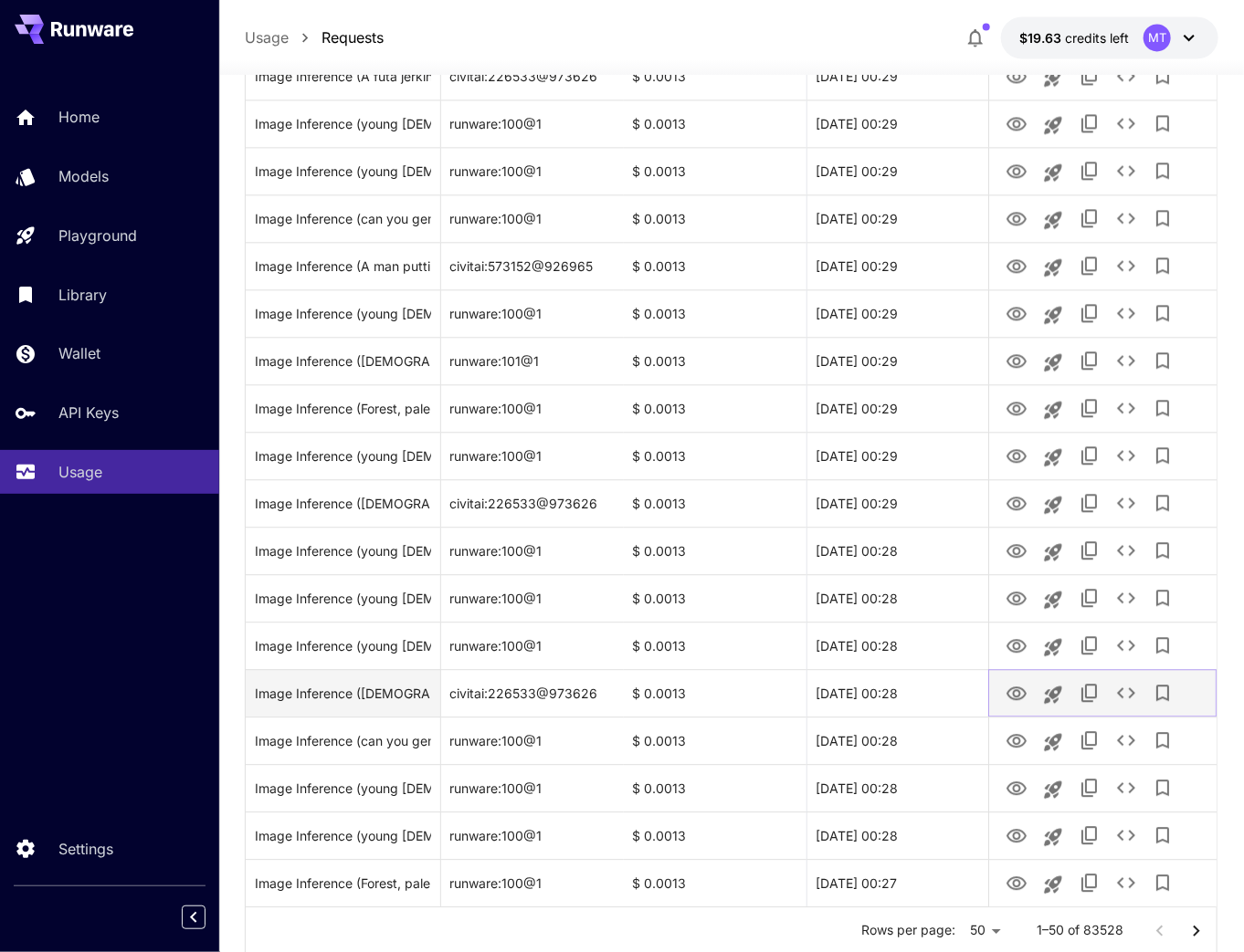
click at [1008, 697] on icon "View" at bounding box center [1016, 694] width 22 height 22
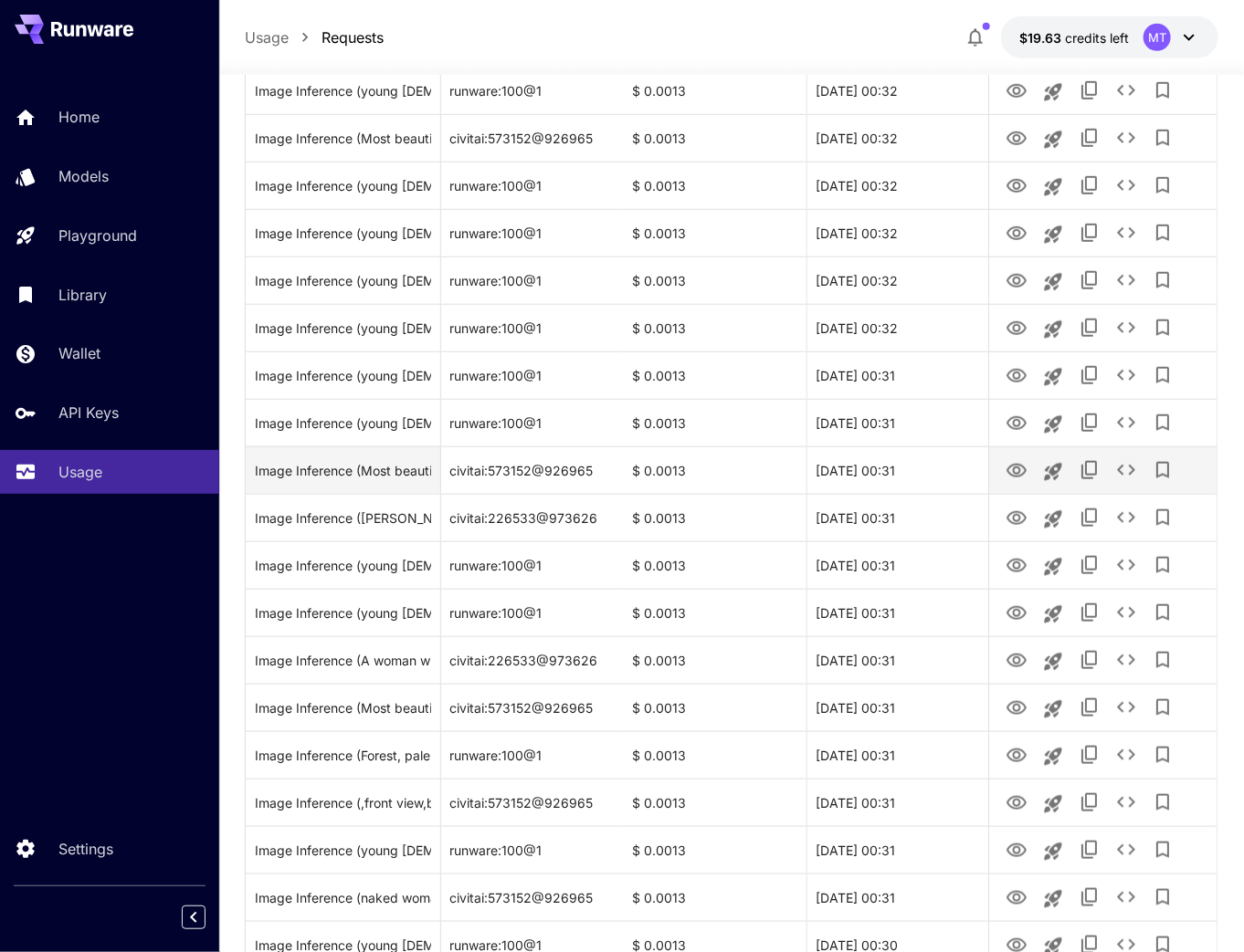
scroll to position [0, 0]
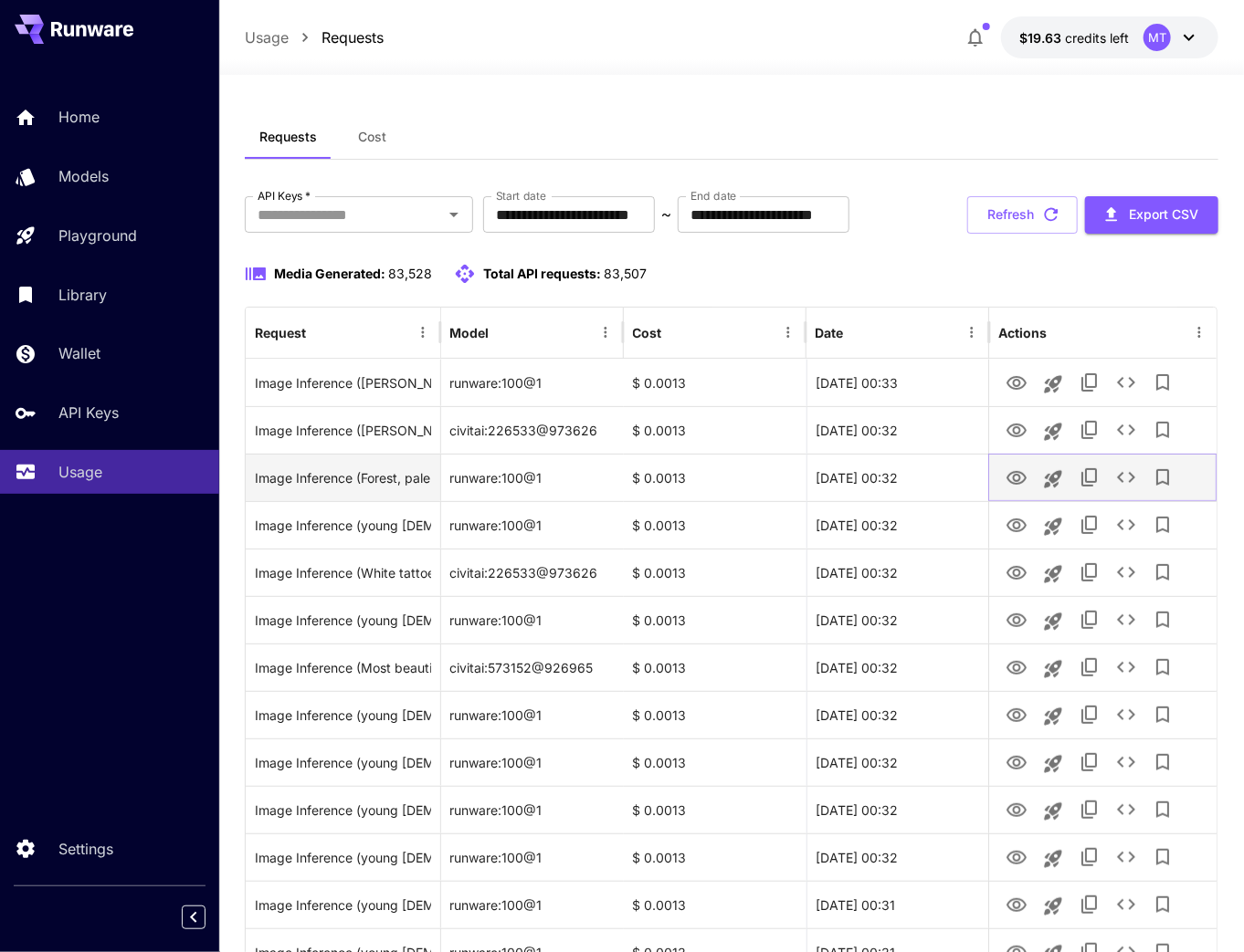
click at [1022, 478] on icon "View" at bounding box center [1016, 478] width 22 height 22
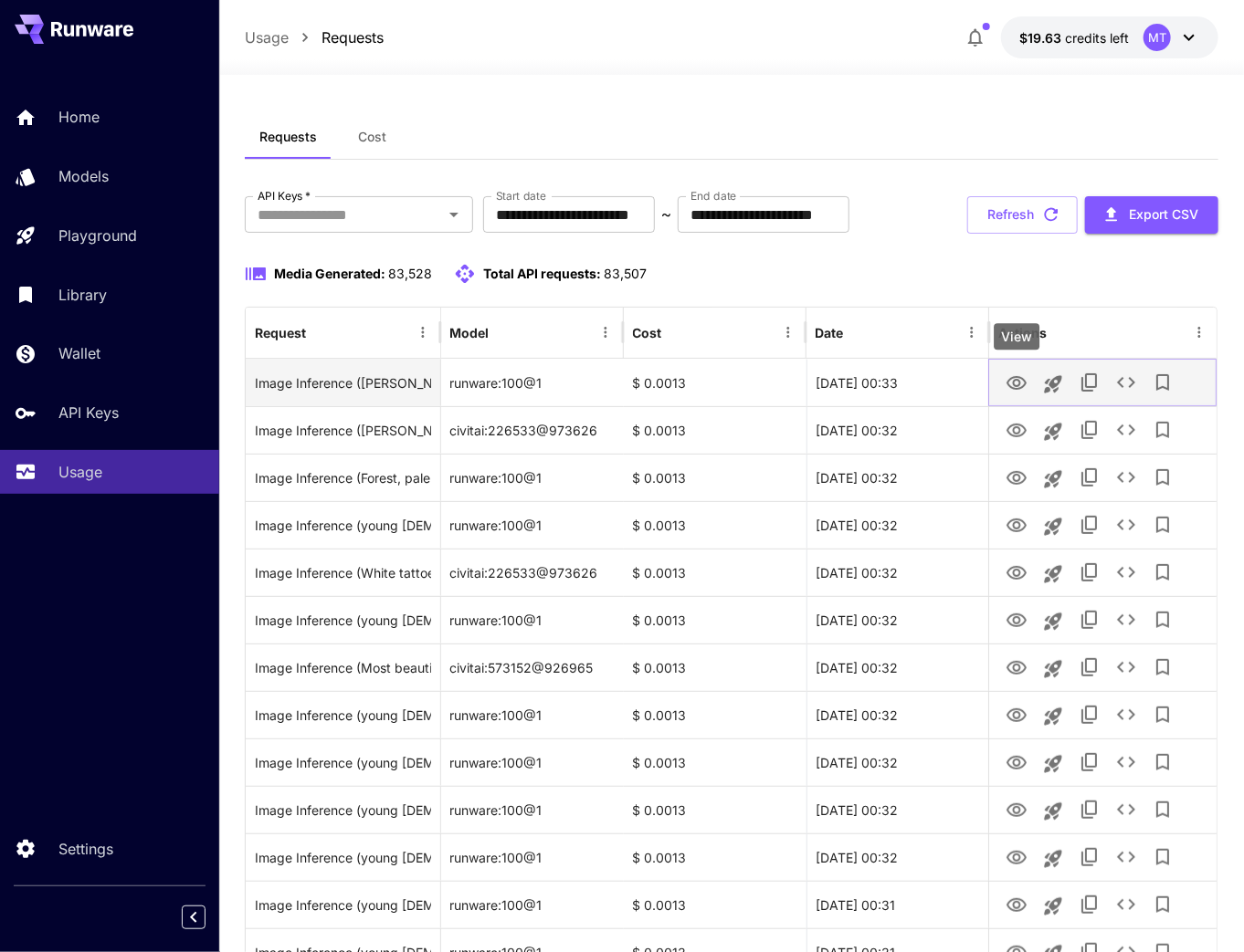
click at [1023, 378] on icon "View" at bounding box center [1016, 384] width 20 height 14
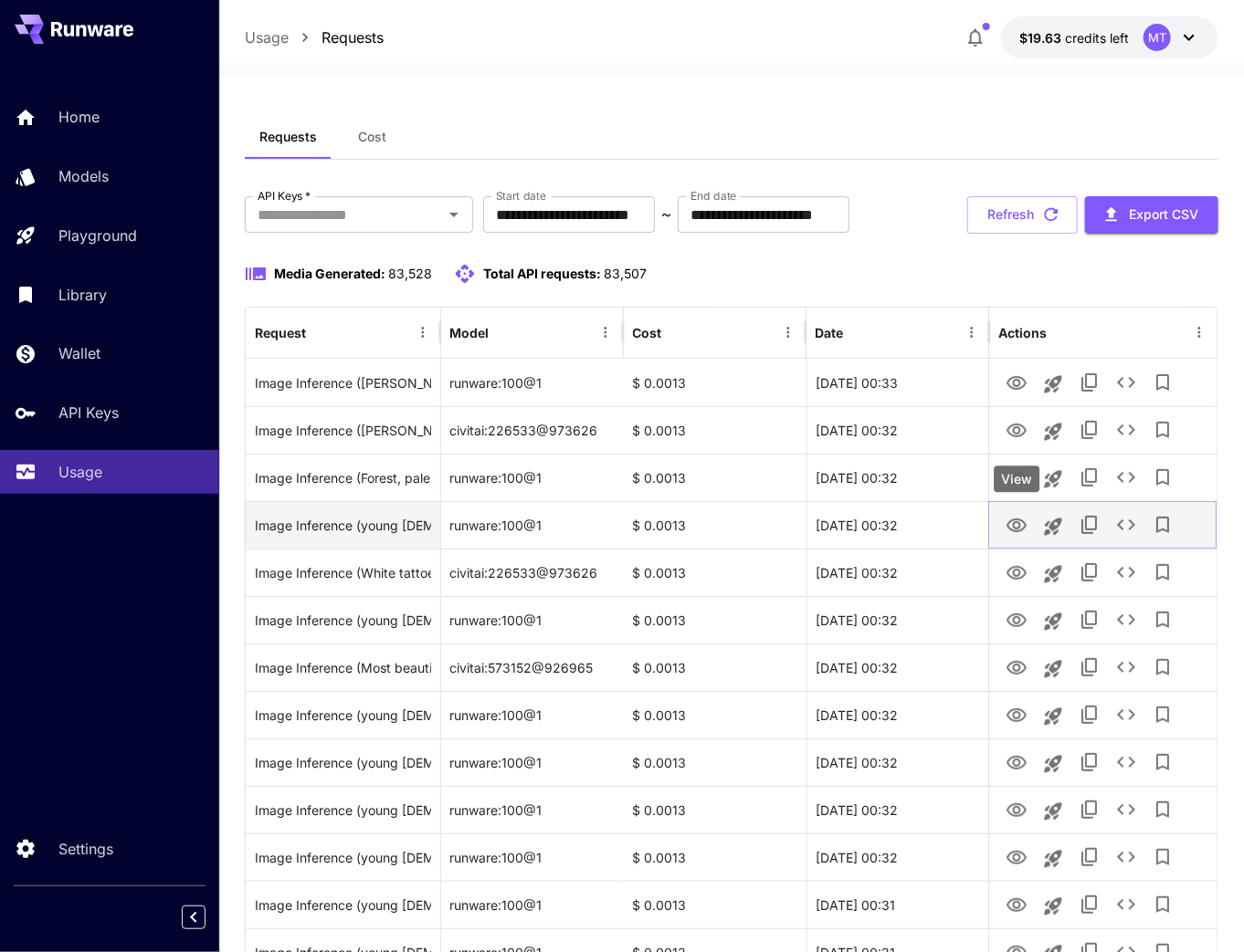
click at [1011, 524] on icon "View" at bounding box center [1016, 526] width 22 height 22
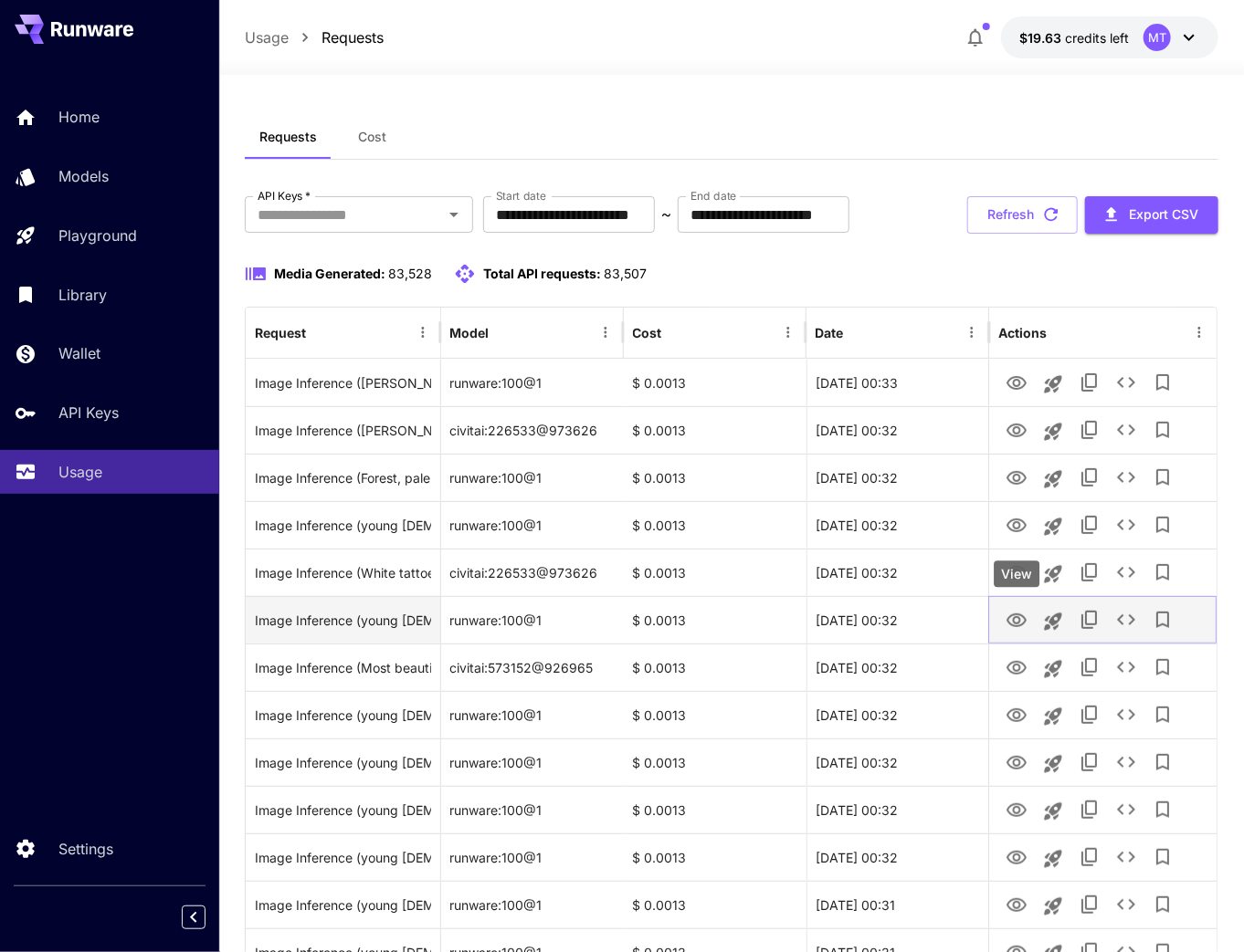
click at [1017, 621] on icon "View" at bounding box center [1016, 621] width 22 height 22
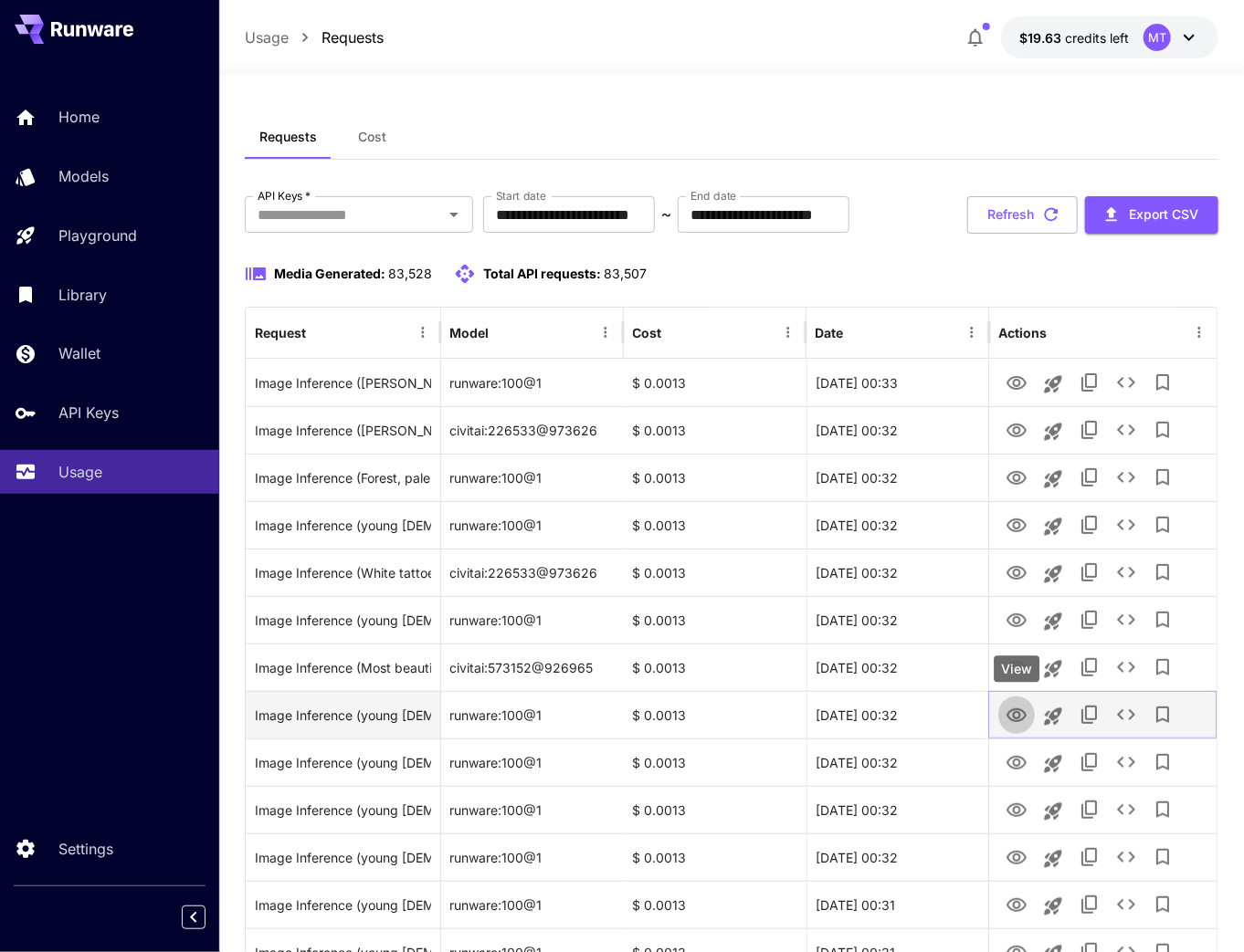
click at [1006, 715] on icon "View" at bounding box center [1016, 715] width 20 height 14
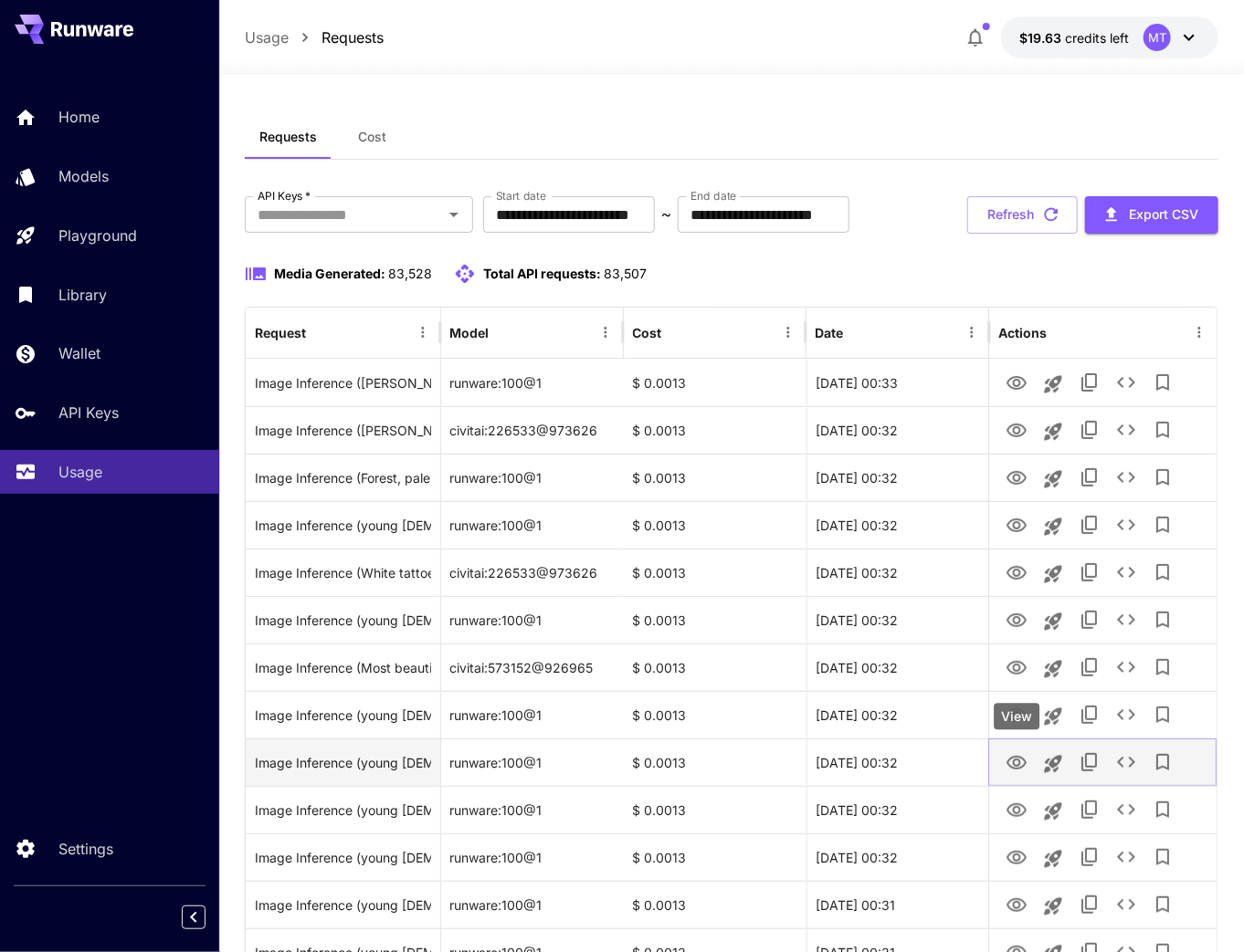
click at [1016, 762] on icon "View" at bounding box center [1016, 763] width 22 height 22
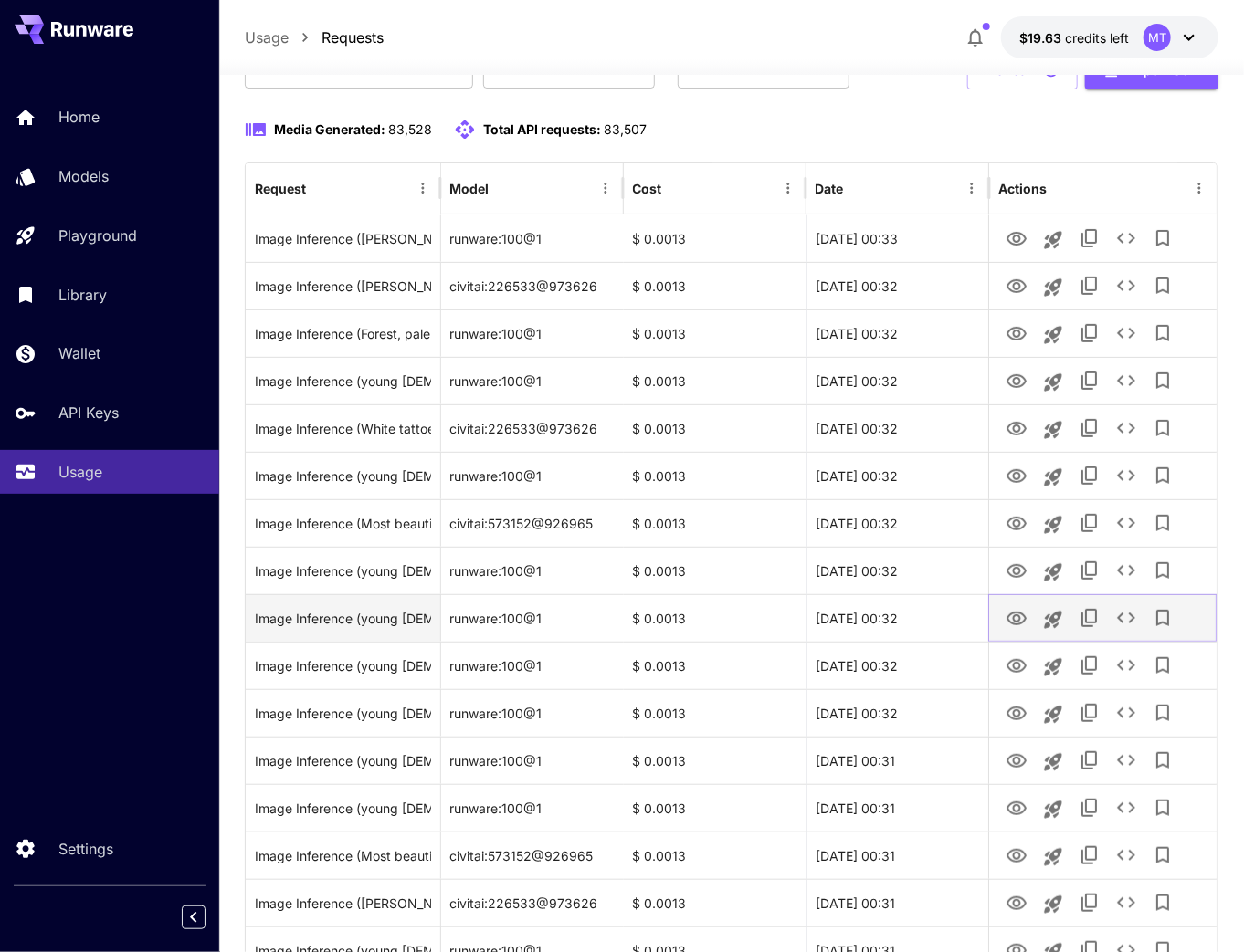
scroll to position [146, 0]
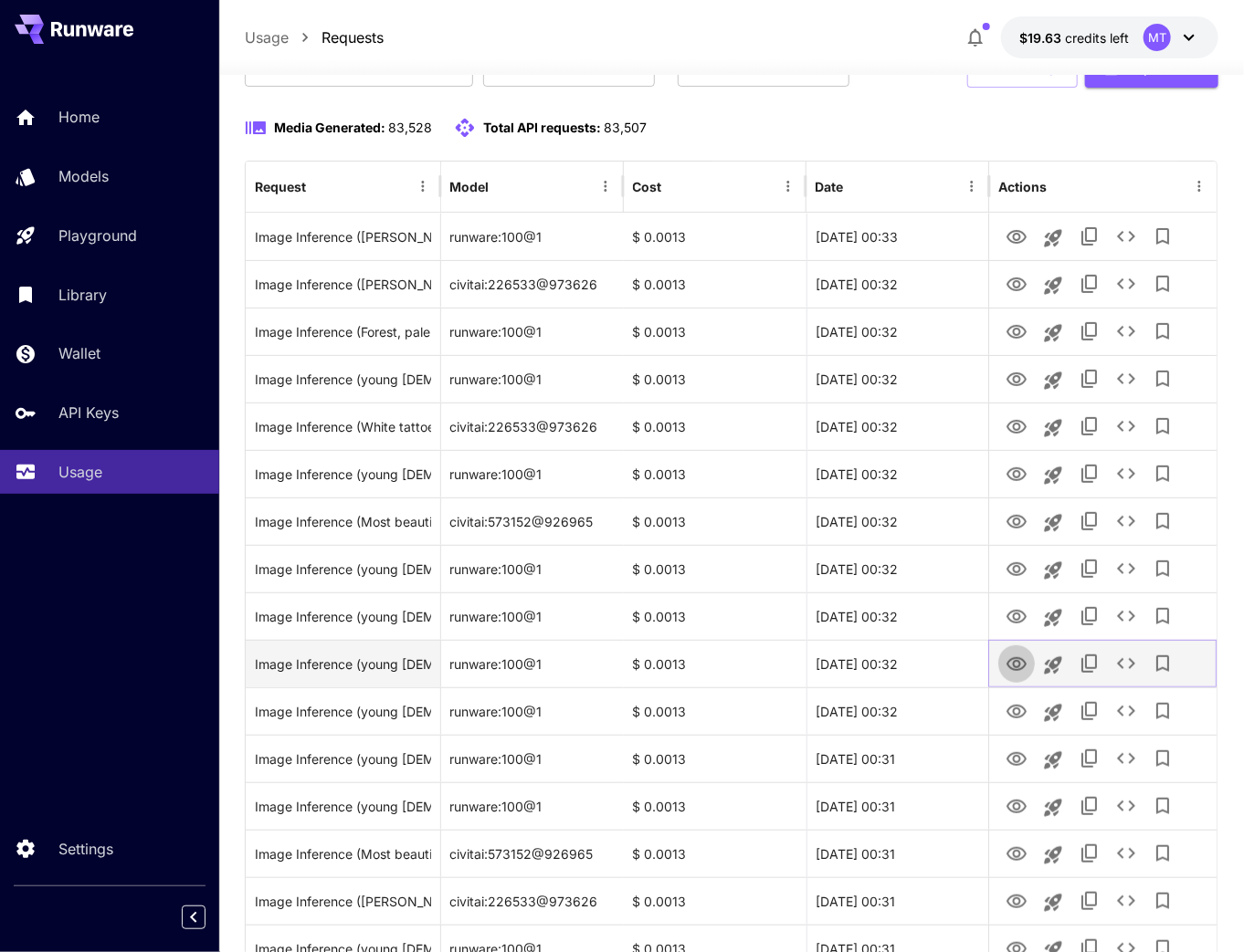
click at [1016, 663] on icon "View" at bounding box center [1016, 665] width 22 height 22
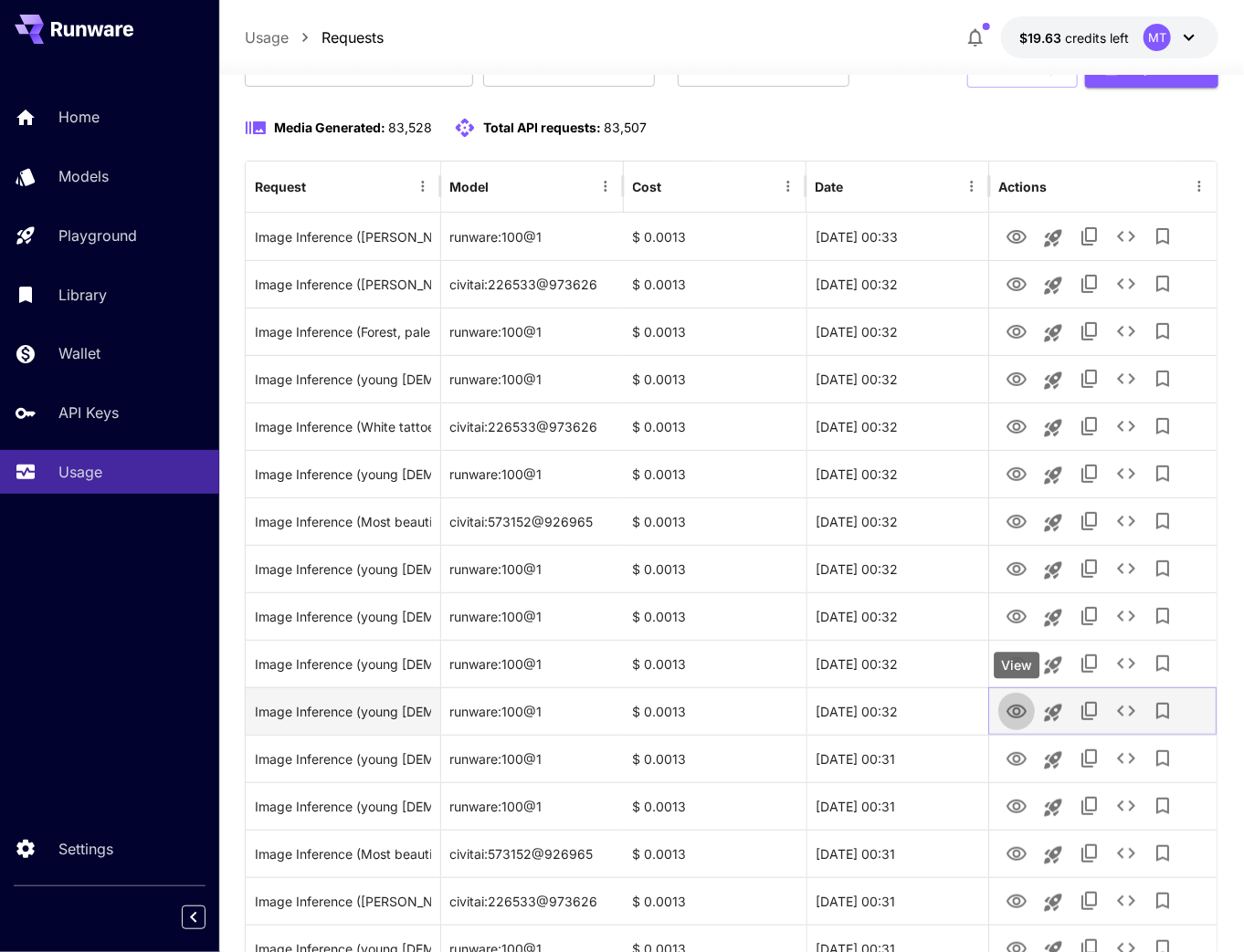
click at [1019, 709] on icon "View" at bounding box center [1016, 712] width 20 height 14
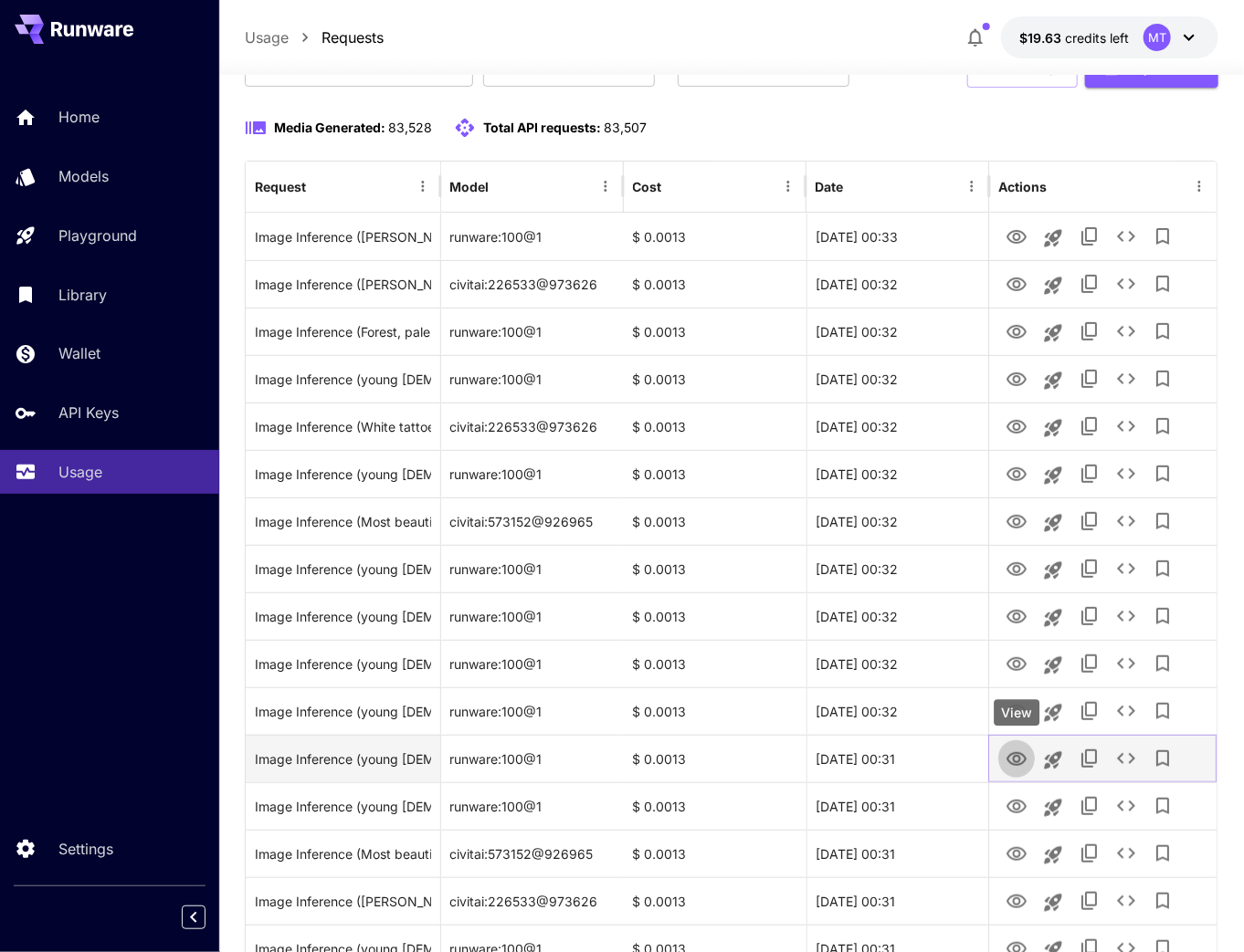
click at [1014, 767] on icon "View" at bounding box center [1016, 760] width 22 height 22
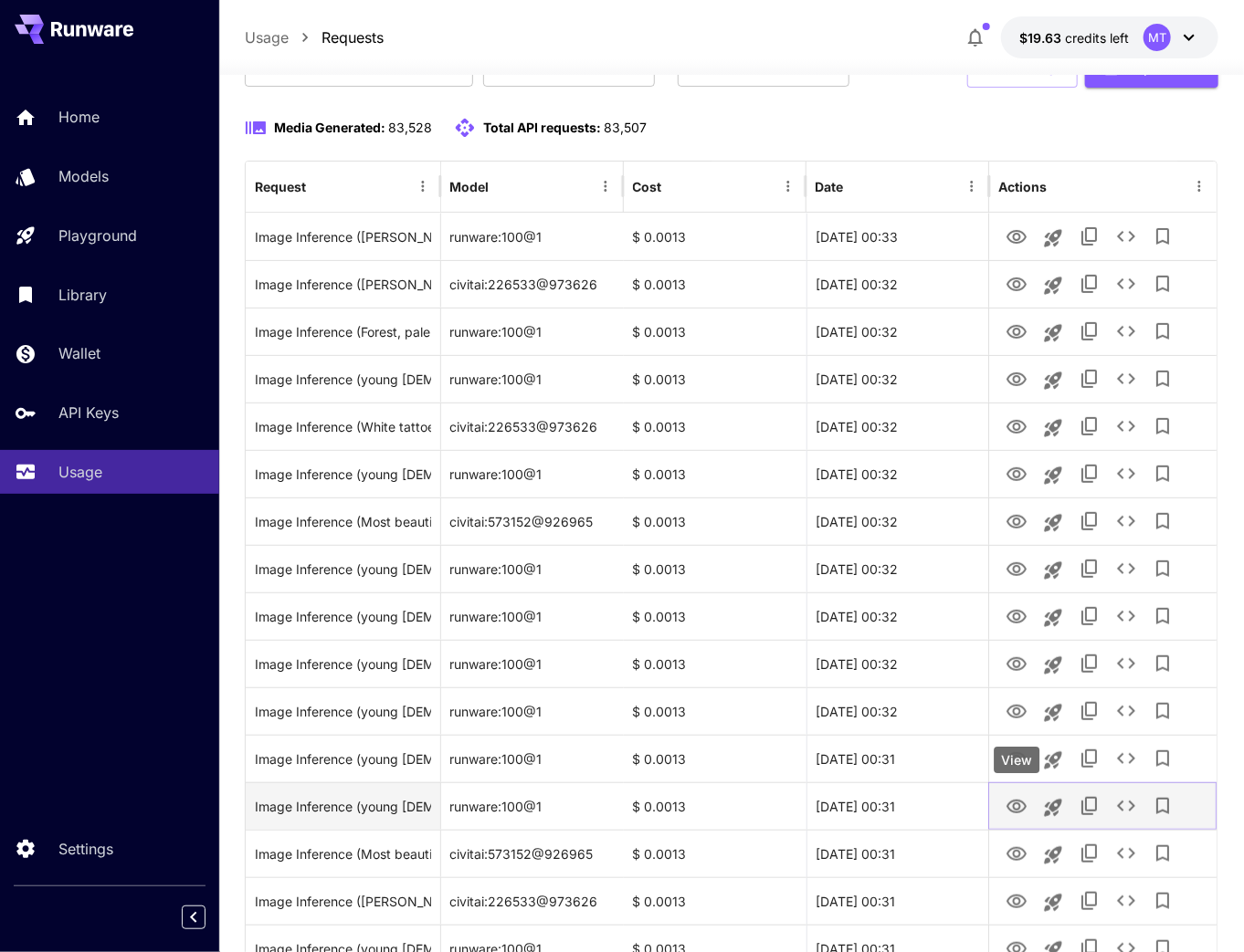
click at [1016, 803] on icon "View" at bounding box center [1016, 807] width 22 height 22
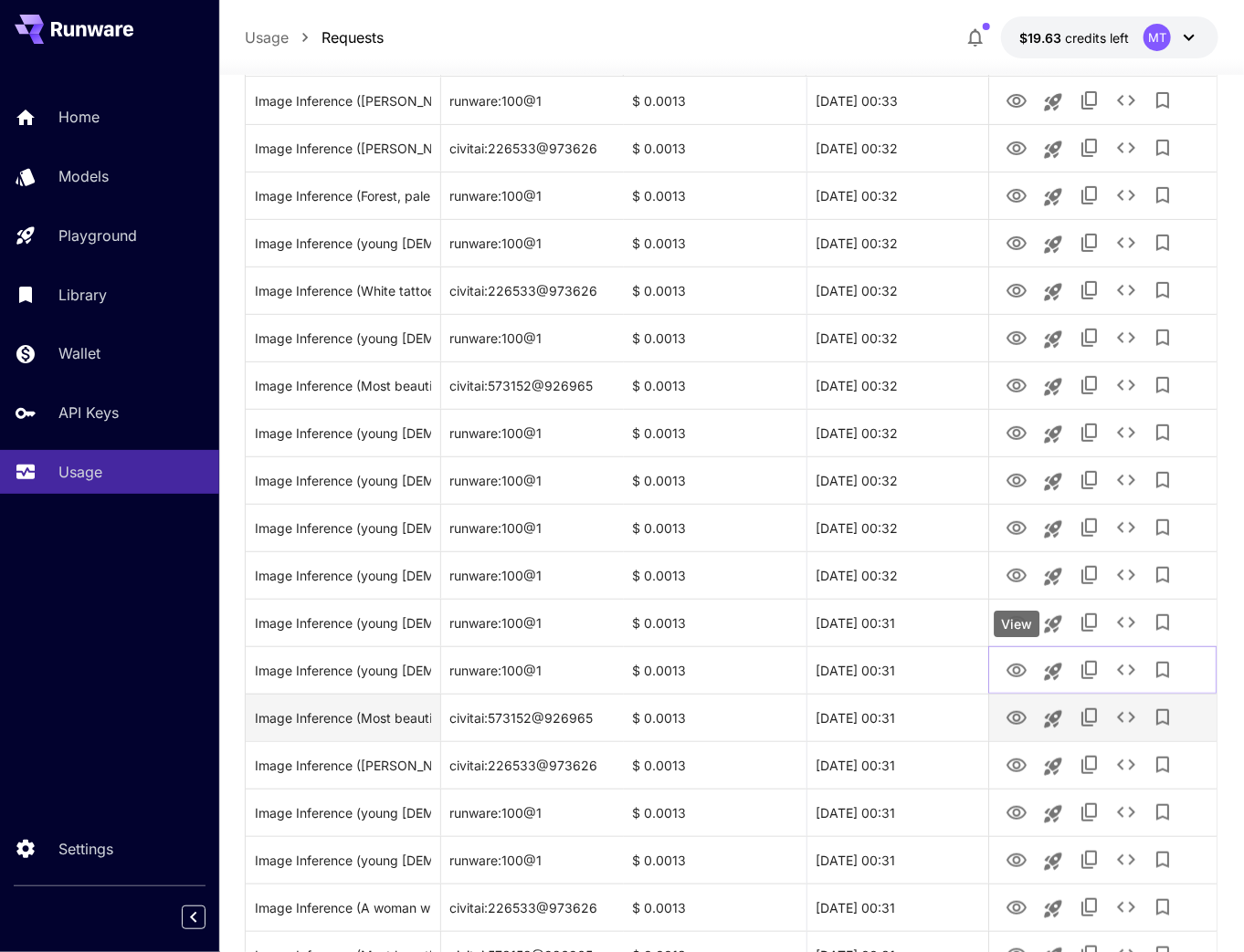
scroll to position [293, 0]
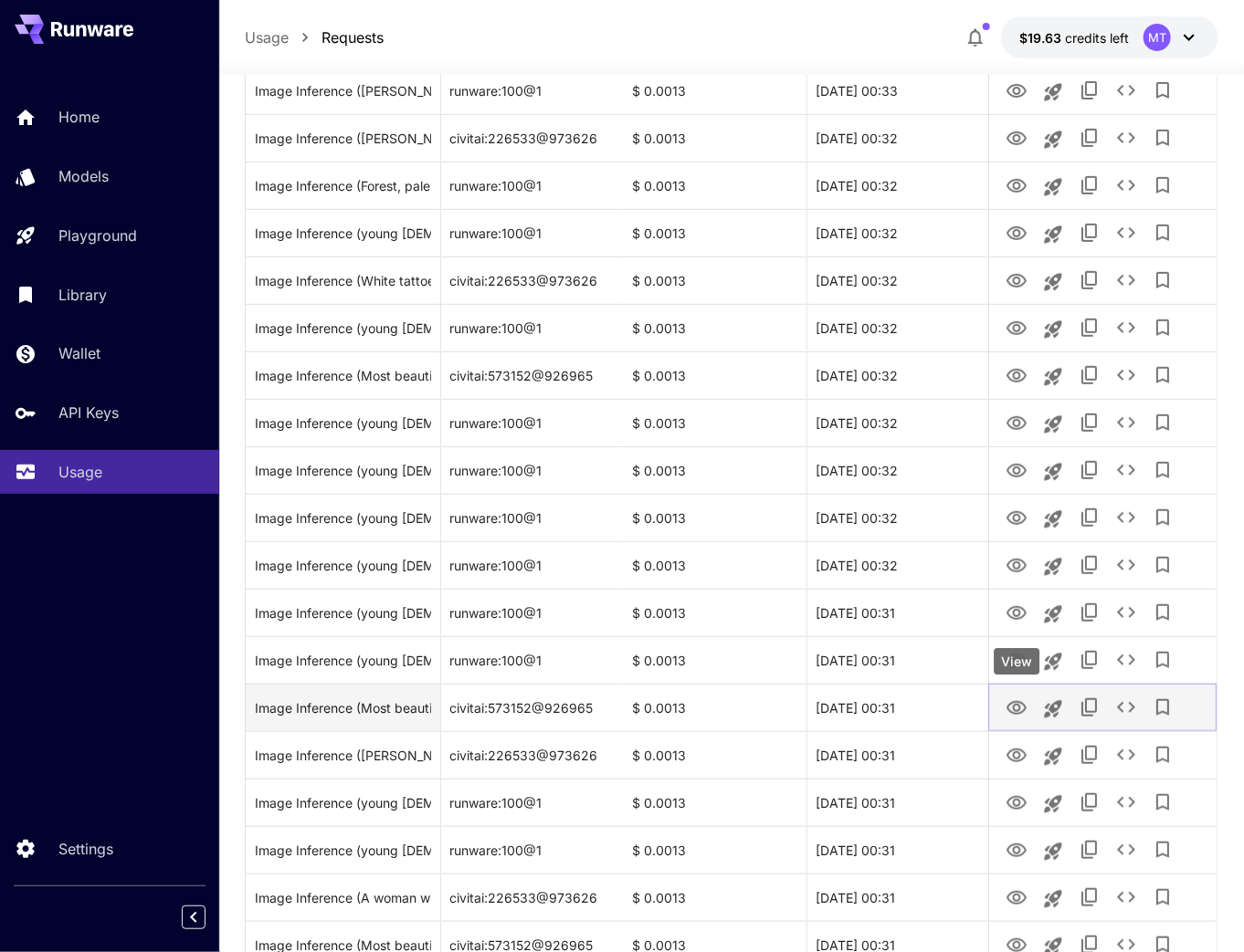
click at [1023, 715] on icon "View" at bounding box center [1016, 708] width 22 height 22
